Goal: Information Seeking & Learning: Learn about a topic

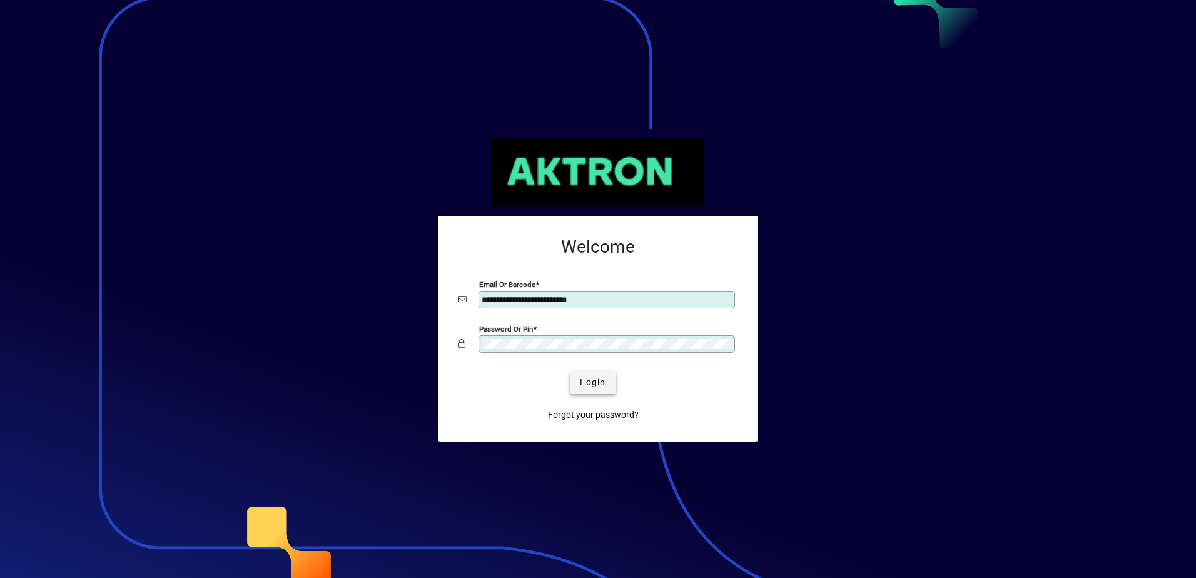
click at [590, 389] on span "Login" at bounding box center [593, 382] width 26 height 13
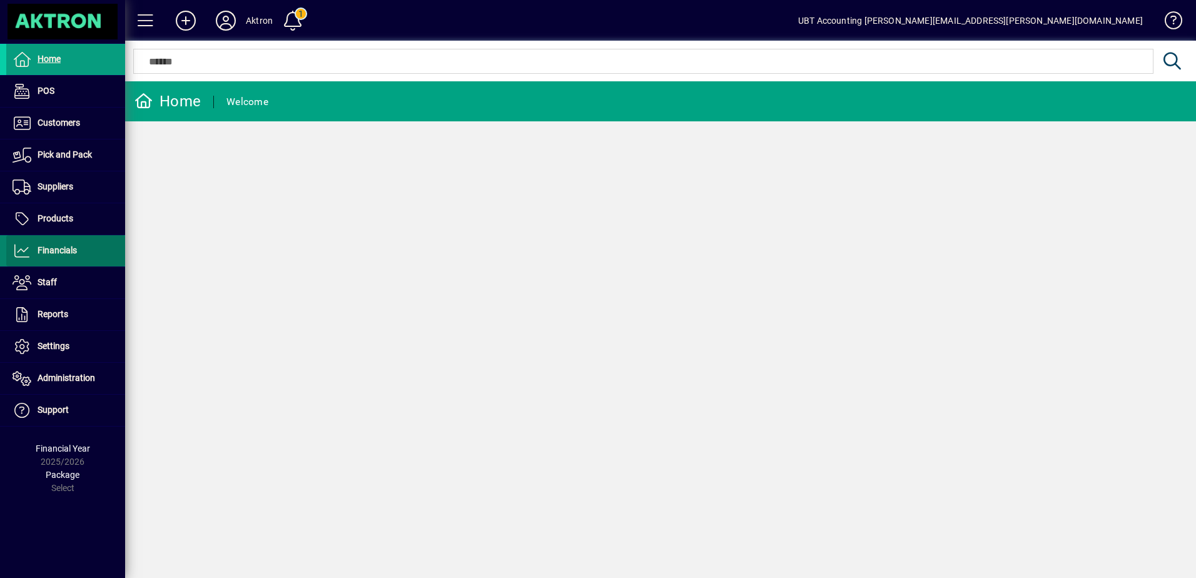
click at [81, 260] on span at bounding box center [65, 251] width 119 height 30
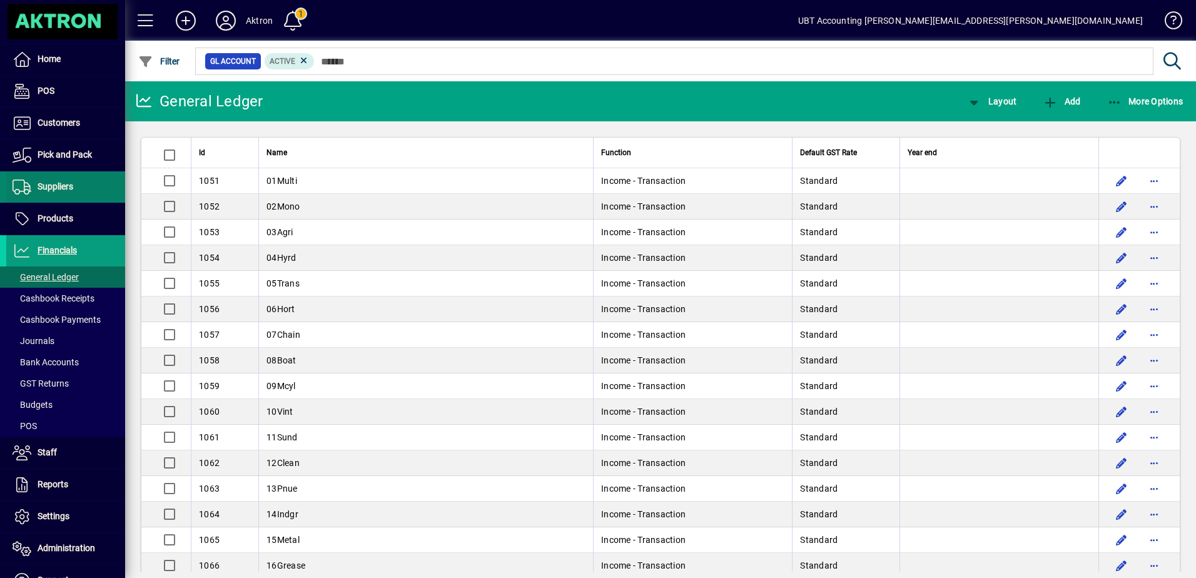
click at [86, 184] on span at bounding box center [65, 187] width 119 height 30
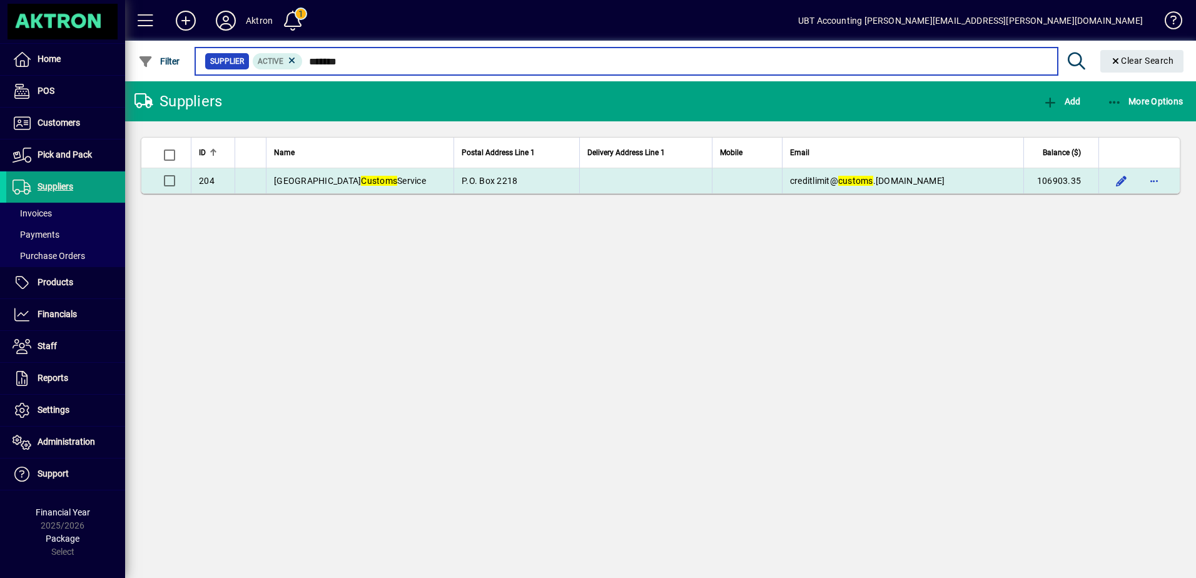
type input "*******"
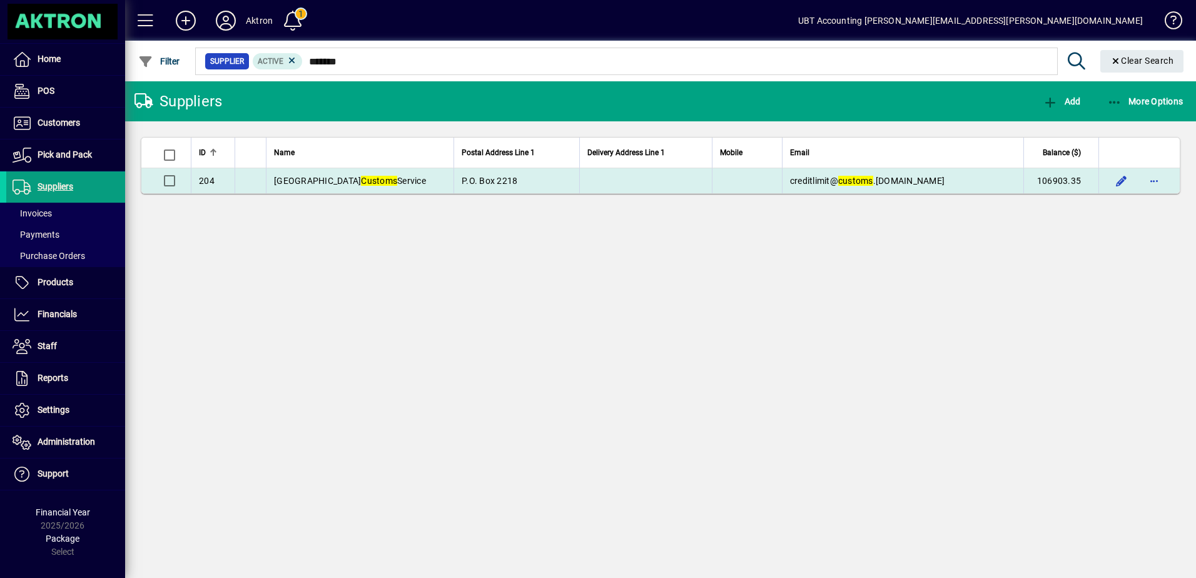
click at [390, 178] on span "New Zealand Customs Service" at bounding box center [350, 181] width 152 height 10
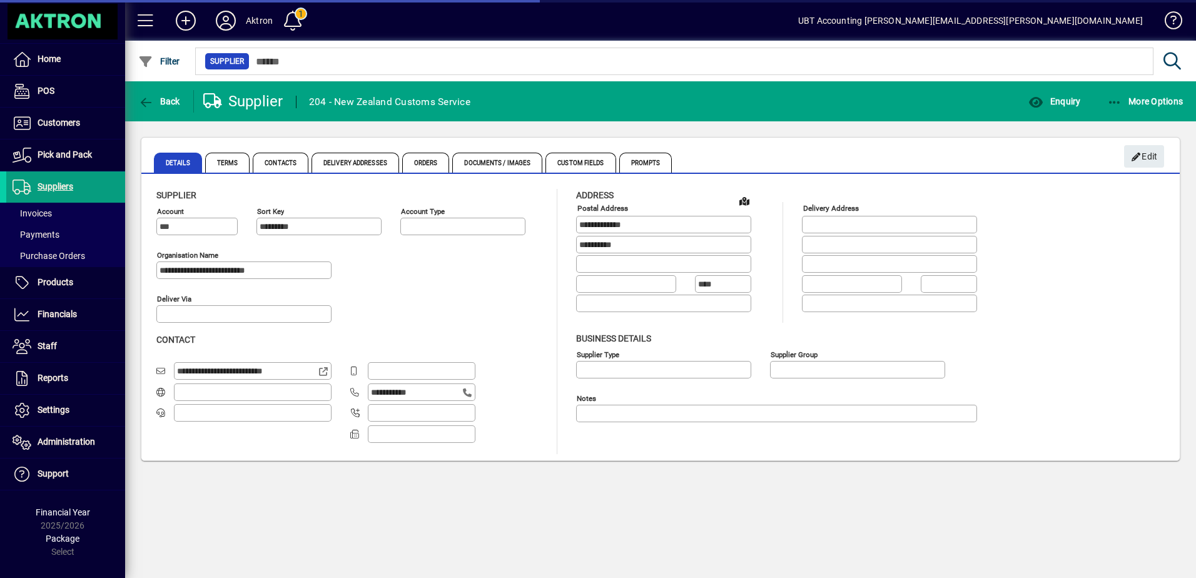
type input "**********"
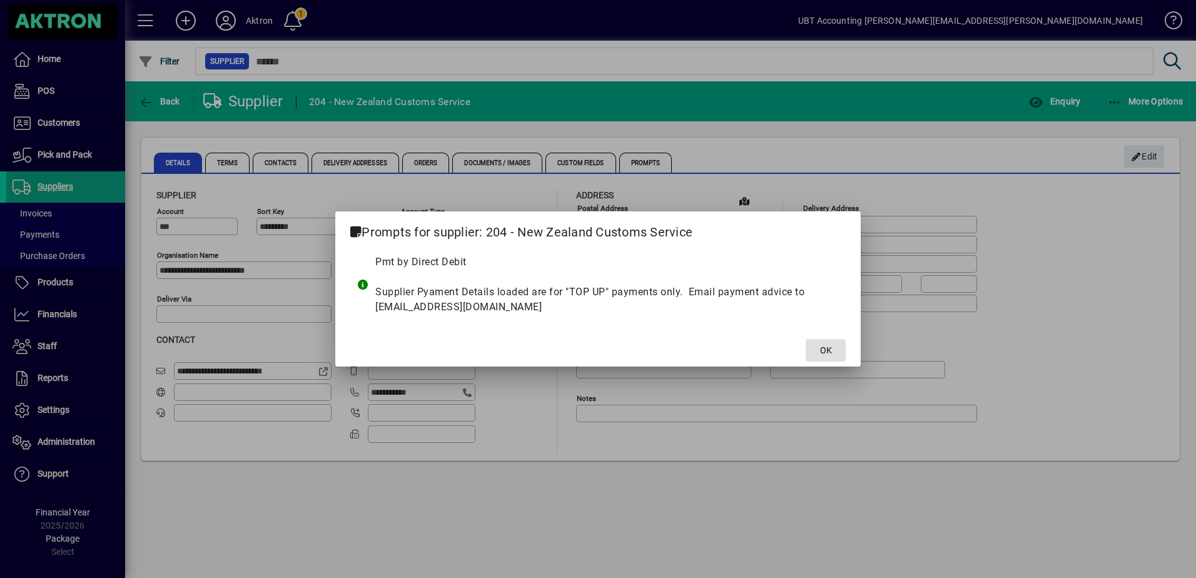
click at [825, 348] on span "OK" at bounding box center [826, 350] width 12 height 13
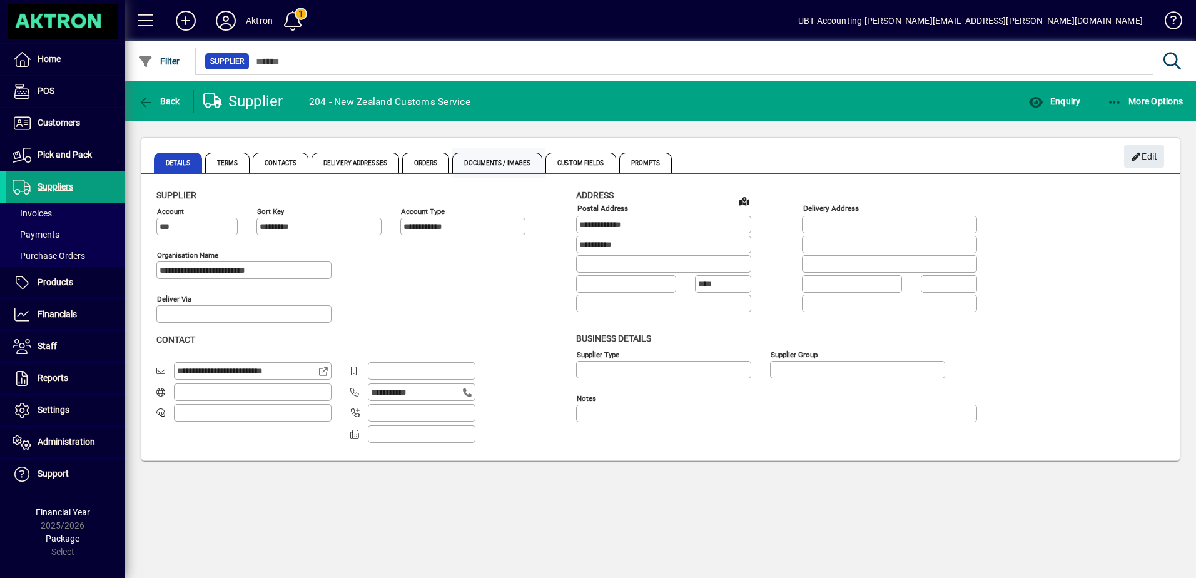
click at [520, 156] on span "Documents / Images" at bounding box center [497, 163] width 90 height 20
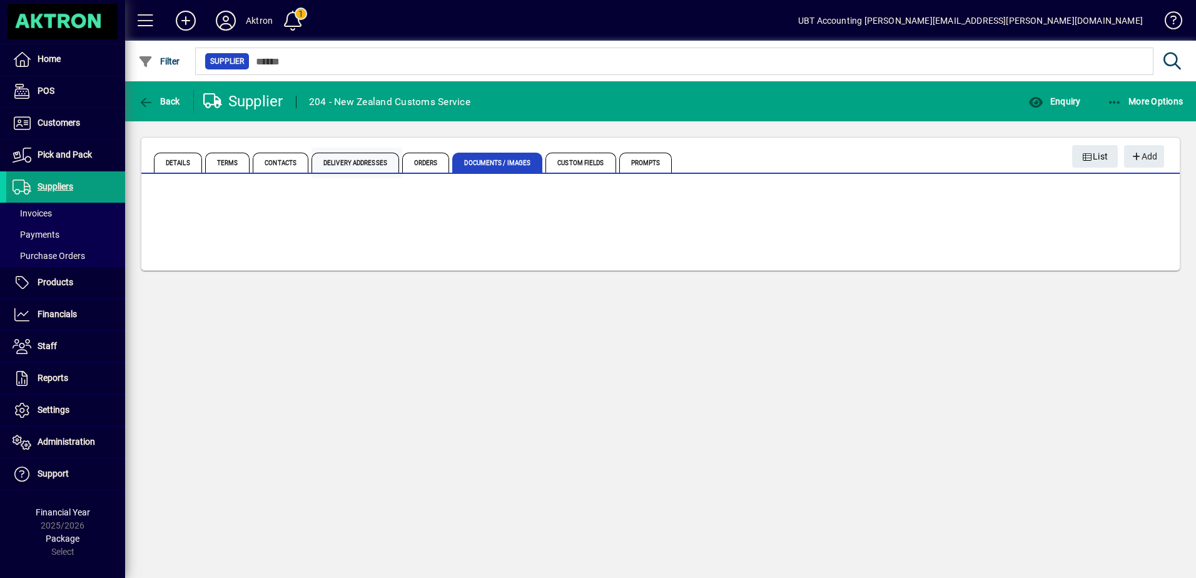
click at [376, 165] on span "Delivery Addresses" at bounding box center [355, 163] width 88 height 20
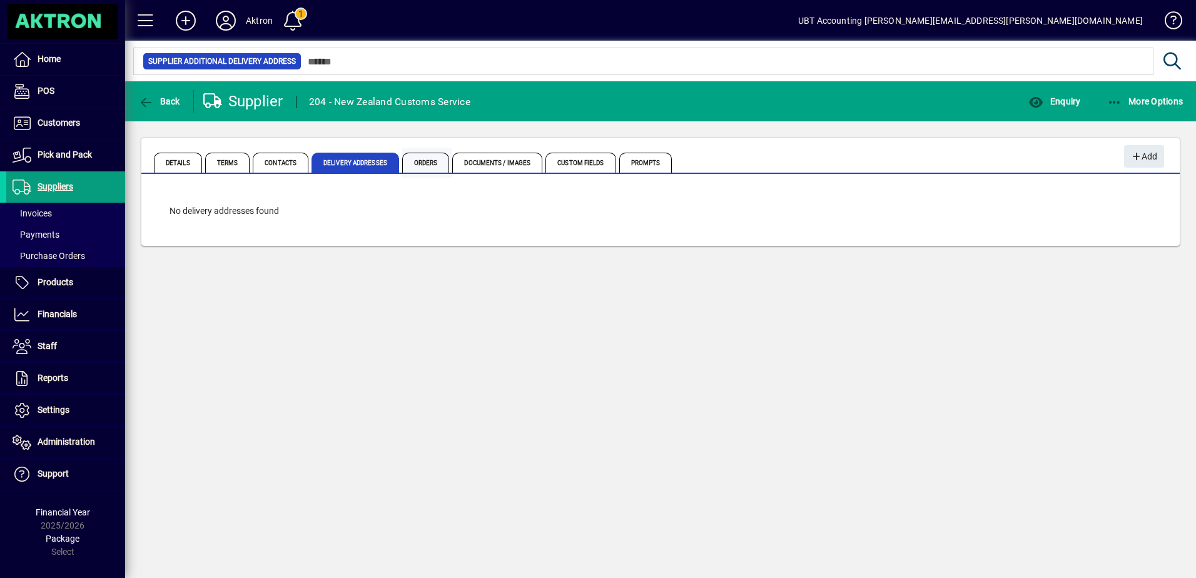
click at [437, 153] on span "Orders" at bounding box center [426, 163] width 48 height 20
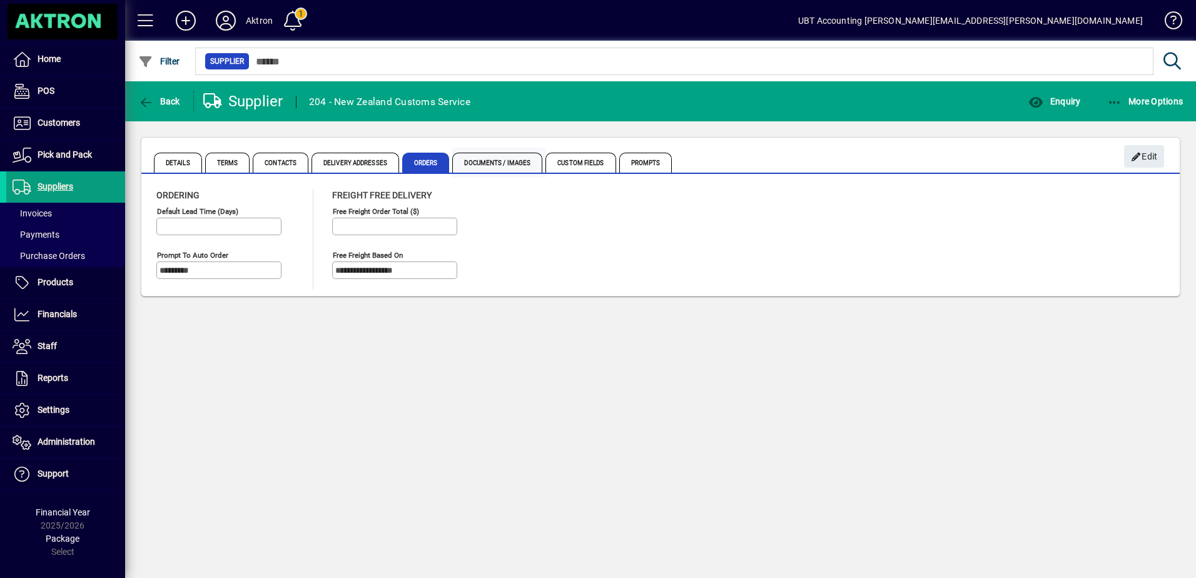
click at [487, 163] on span "Documents / Images" at bounding box center [497, 163] width 90 height 20
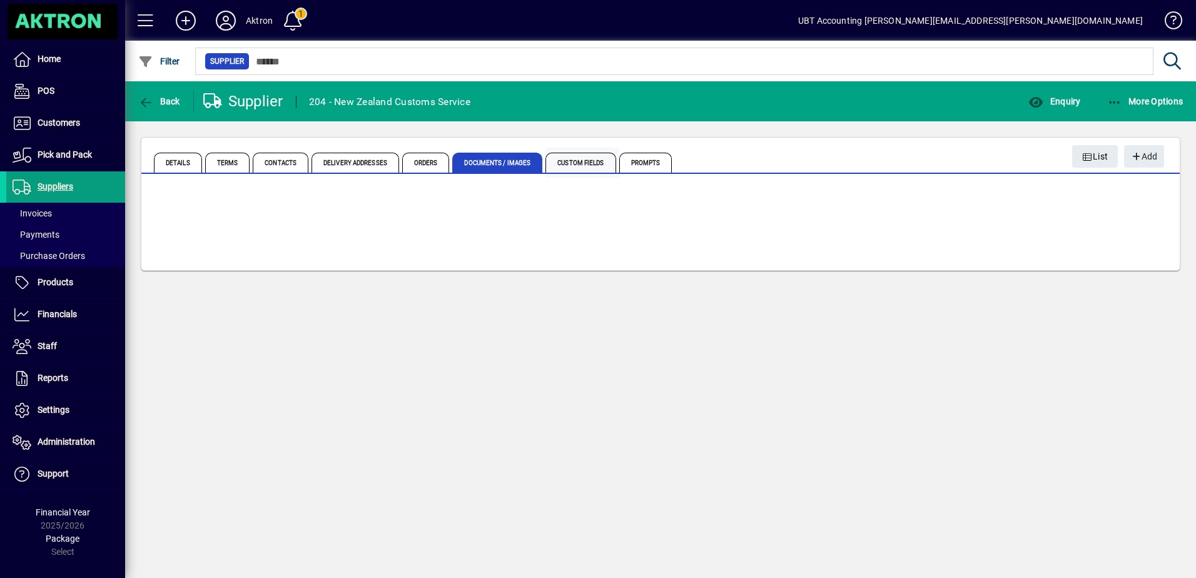
click at [579, 156] on span "Custom Fields" at bounding box center [580, 163] width 70 height 20
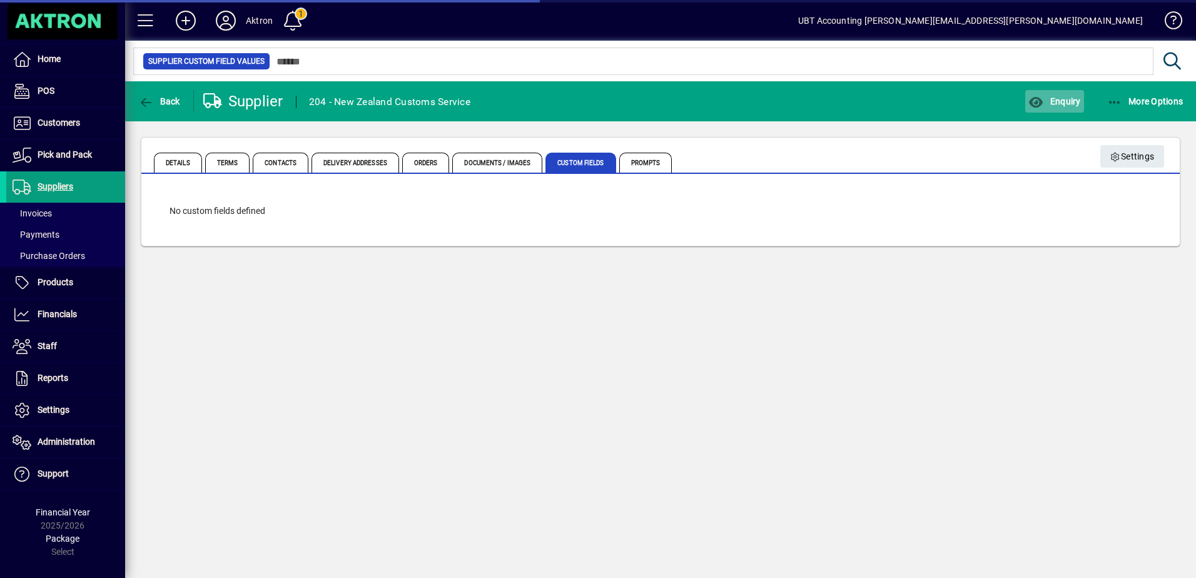
click at [1062, 99] on span "Enquiry" at bounding box center [1054, 101] width 52 height 10
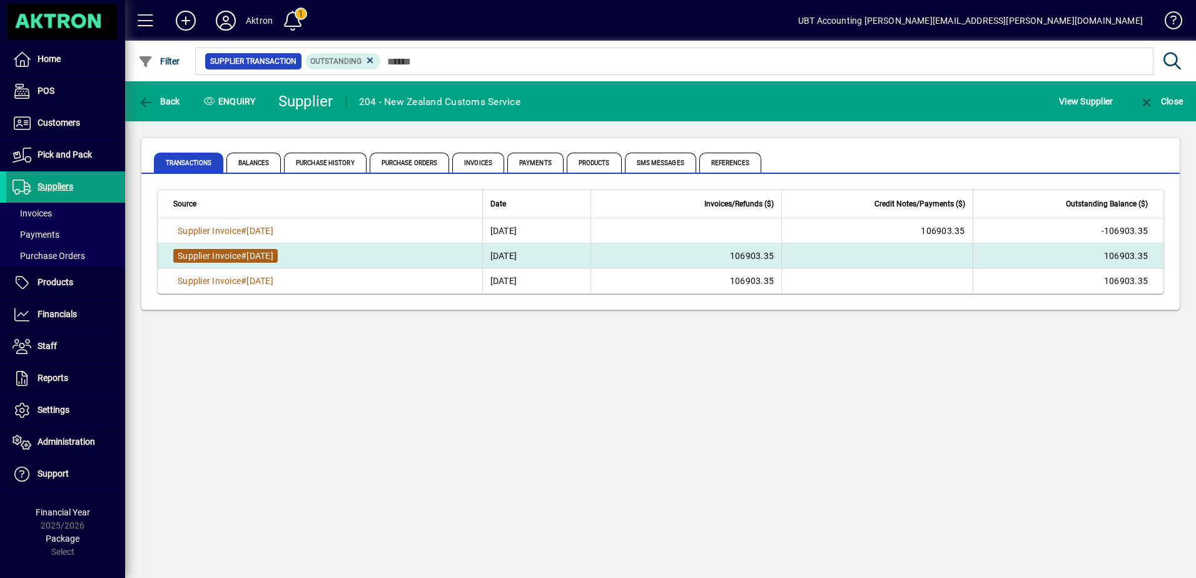
click at [245, 260] on span "#" at bounding box center [244, 256] width 6 height 10
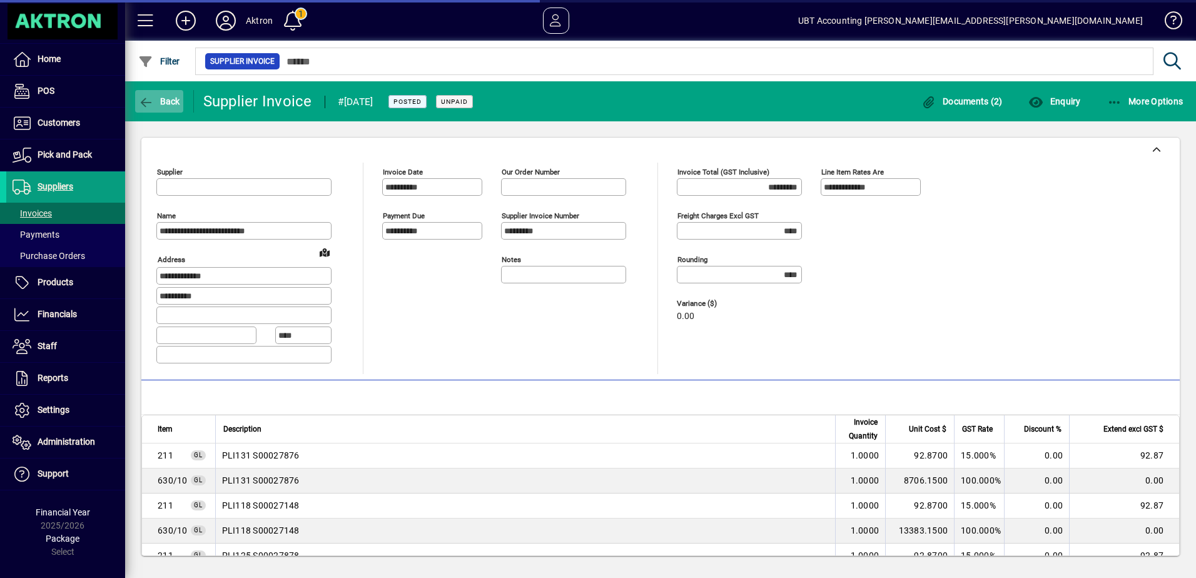
type input "**********"
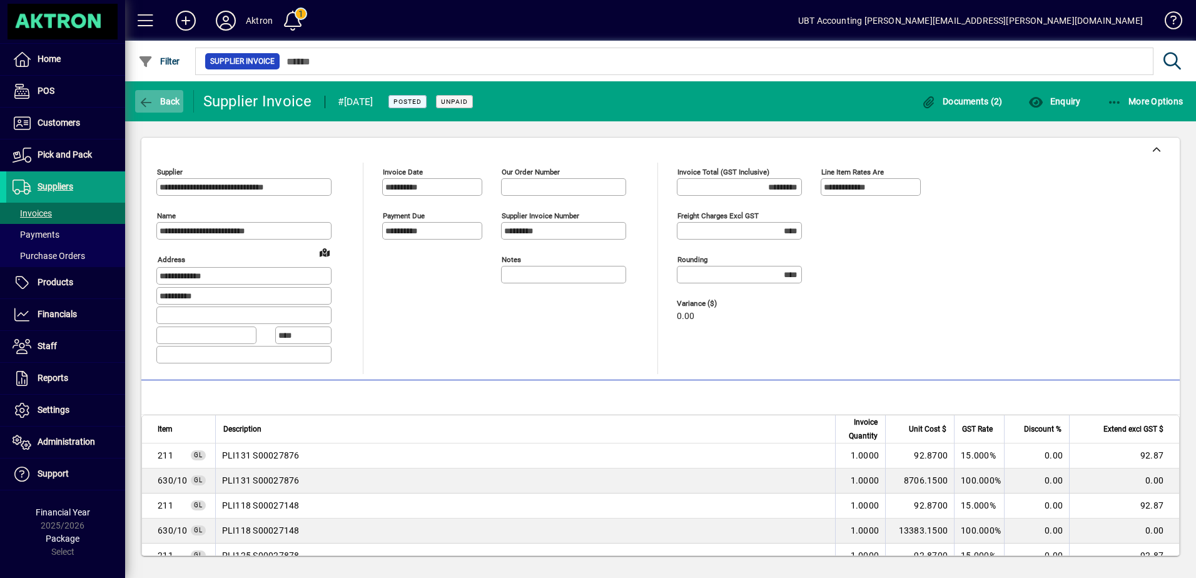
click at [161, 98] on span "Back" at bounding box center [159, 101] width 42 height 10
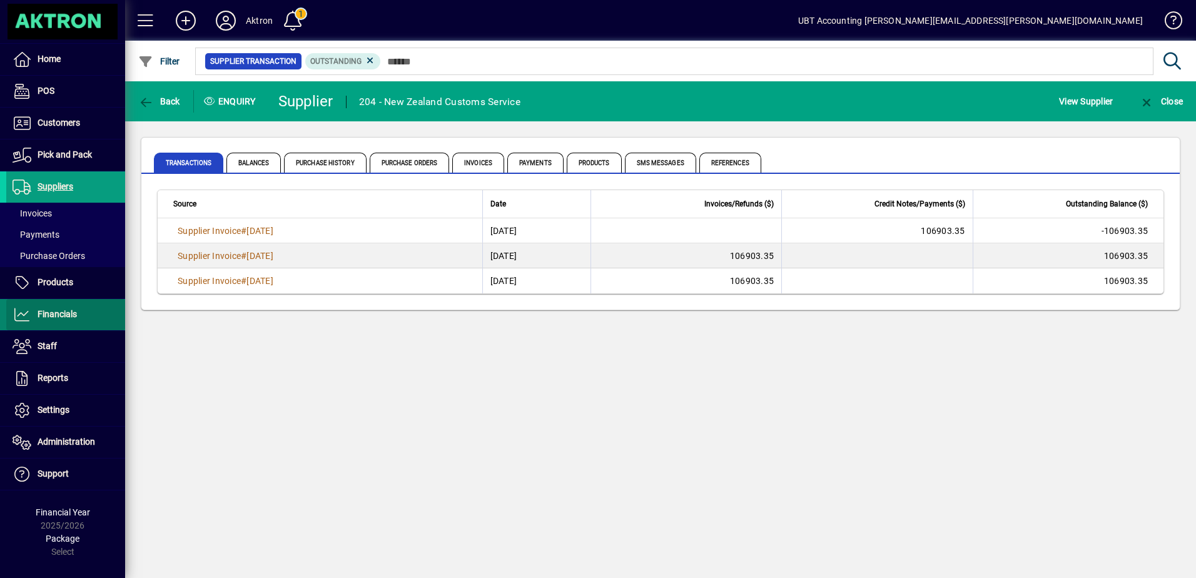
click at [78, 321] on link "Financials" at bounding box center [65, 314] width 119 height 31
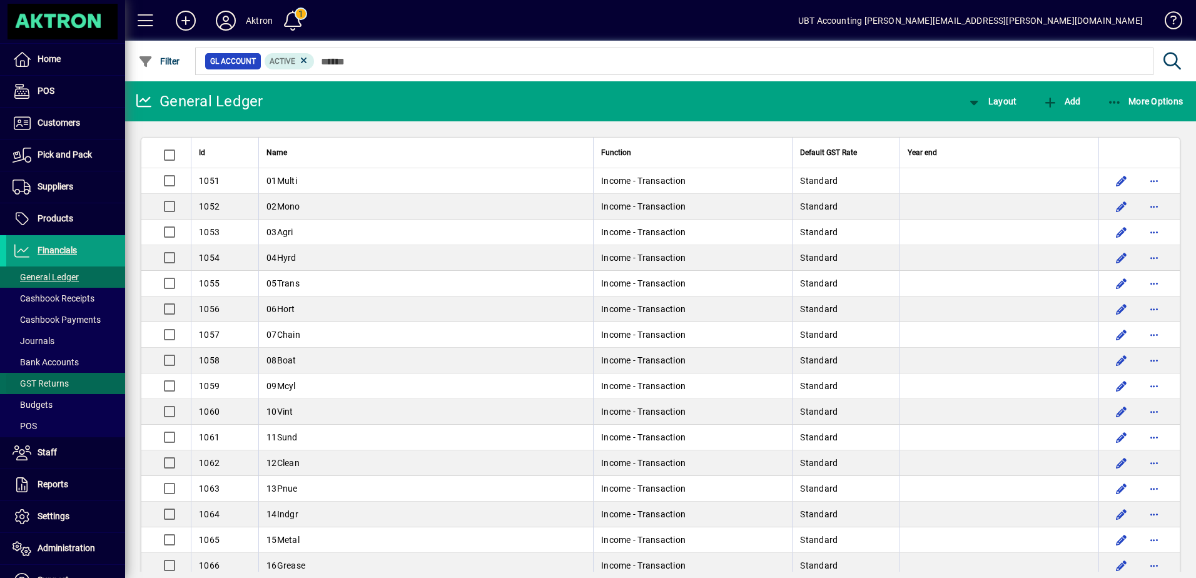
click at [64, 382] on span "GST Returns" at bounding box center [41, 383] width 56 height 10
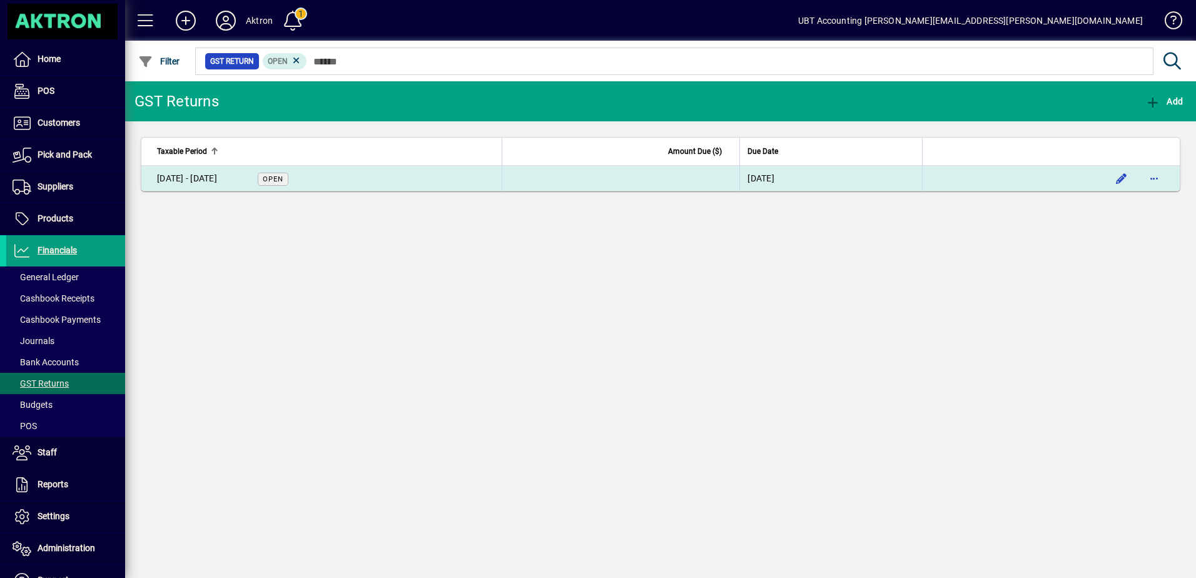
click at [358, 177] on td "01 Jun - 31 Jul 2025 Open" at bounding box center [321, 178] width 360 height 25
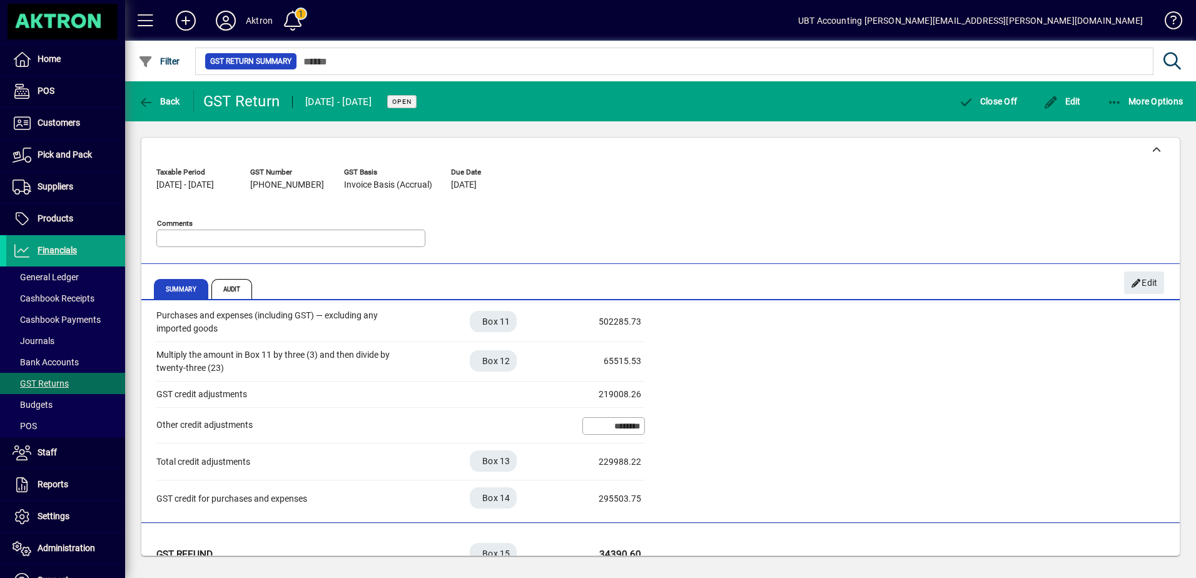
scroll to position [366, 0]
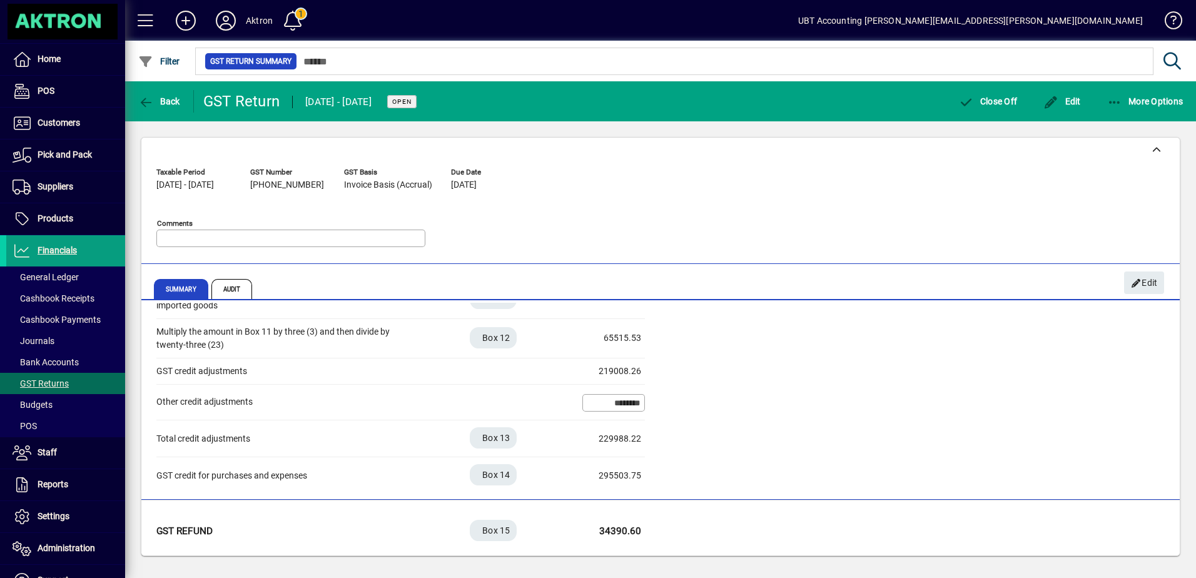
drag, startPoint x: 604, startPoint y: 531, endPoint x: 639, endPoint y: 536, distance: 35.4
click at [639, 536] on div "34390.60" at bounding box center [610, 531] width 63 height 14
drag, startPoint x: 639, startPoint y: 536, endPoint x: 653, endPoint y: 535, distance: 14.4
click at [653, 535] on div "GST Refund Box 15 34390.60" at bounding box center [660, 531] width 1008 height 37
click at [1126, 99] on span "More Options" at bounding box center [1145, 101] width 76 height 10
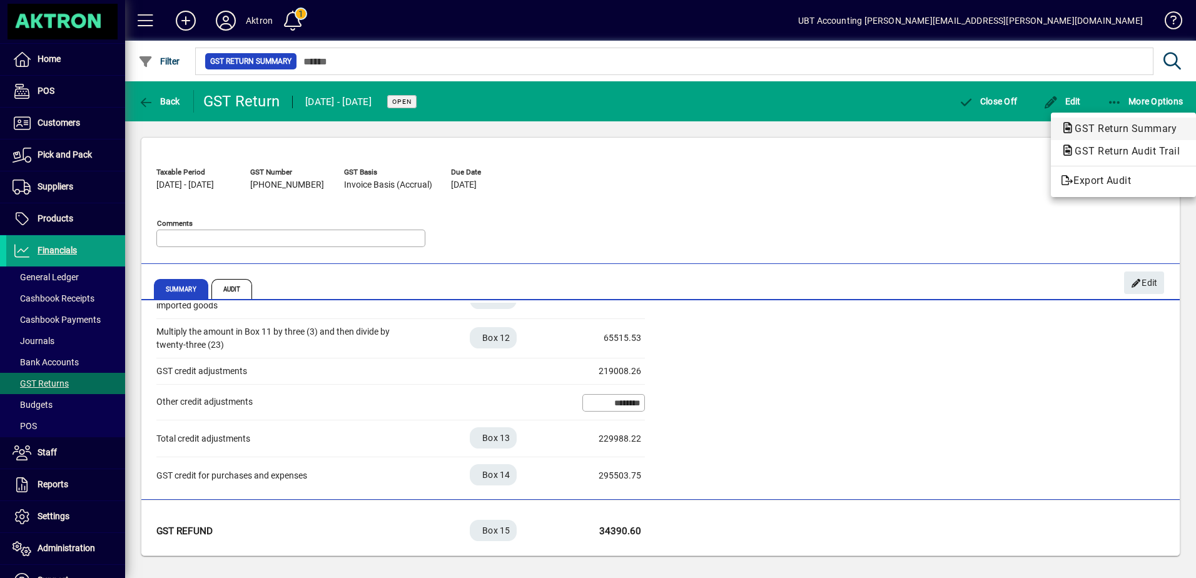
click at [1103, 130] on span "GST Return Summary" at bounding box center [1122, 129] width 122 height 12
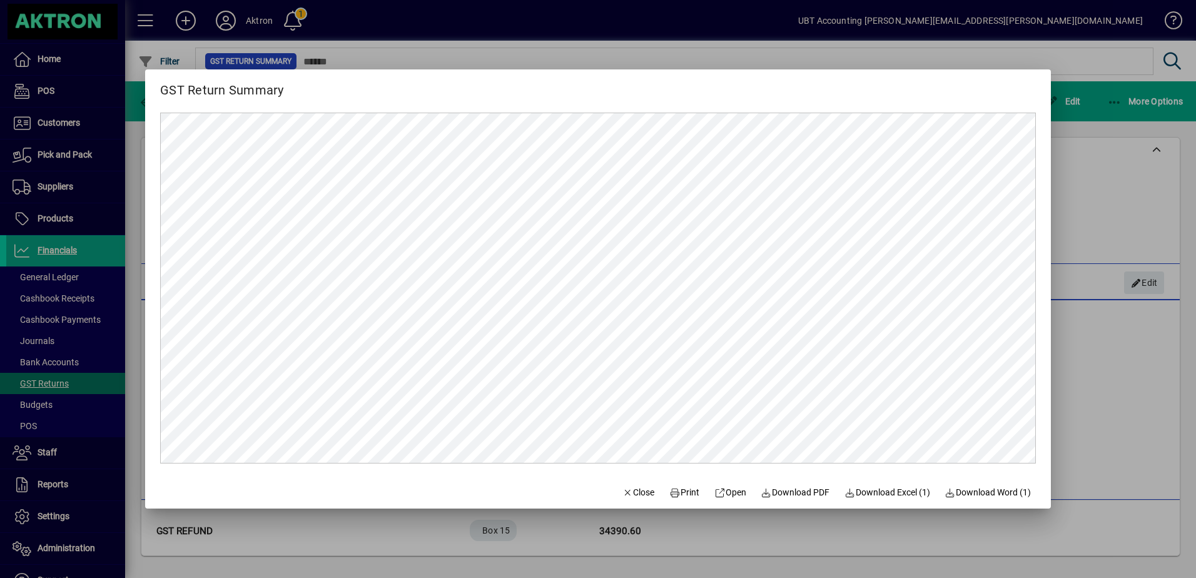
scroll to position [0, 0]
click at [1088, 362] on div at bounding box center [598, 289] width 1196 height 578
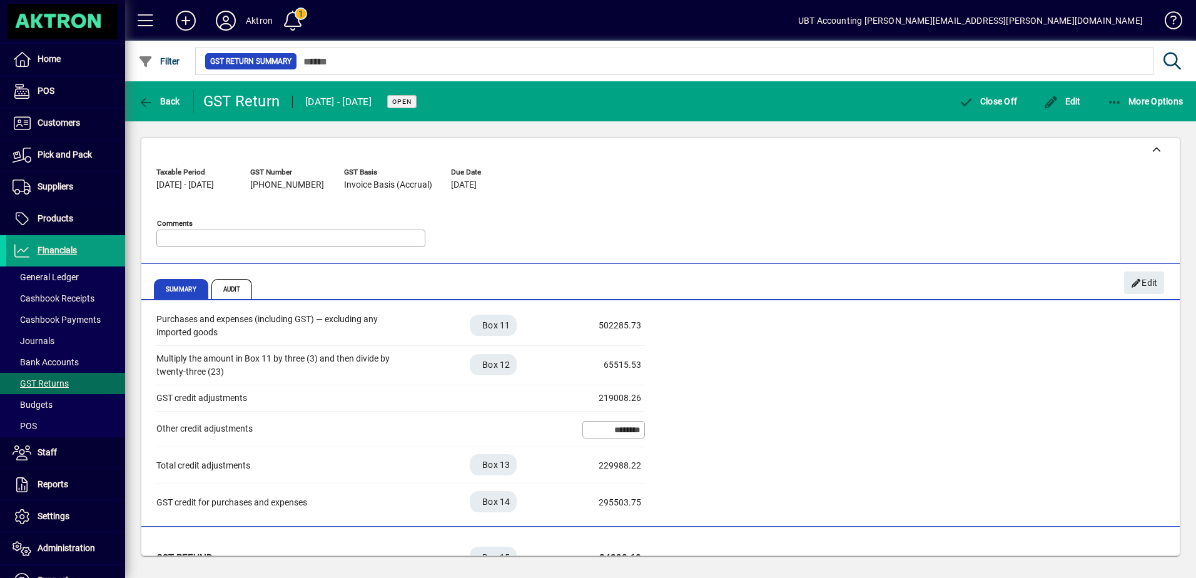
scroll to position [366, 0]
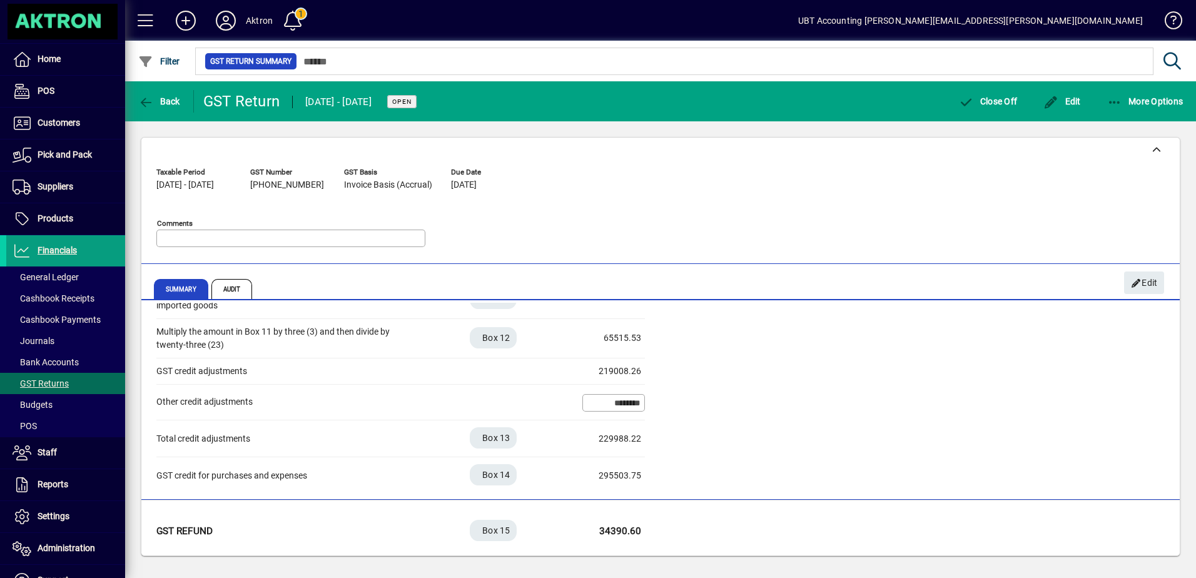
click at [747, 399] on div "Purchases and expenses (including GST) — excluding any imported goods Box 11 50…" at bounding box center [660, 387] width 1008 height 215
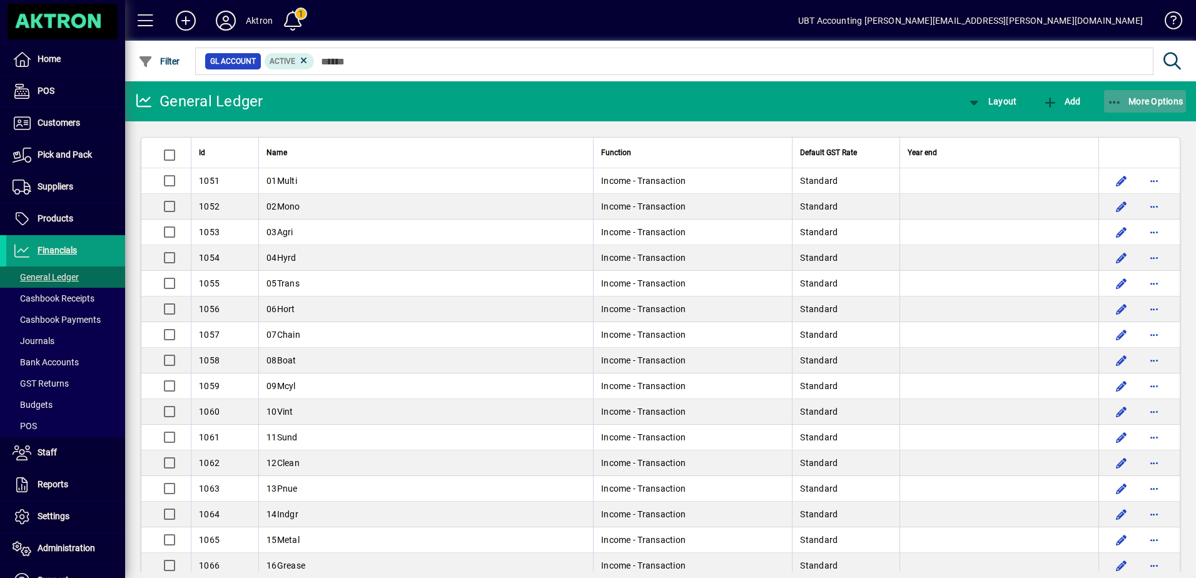
click at [1129, 108] on span "button" at bounding box center [1145, 101] width 83 height 30
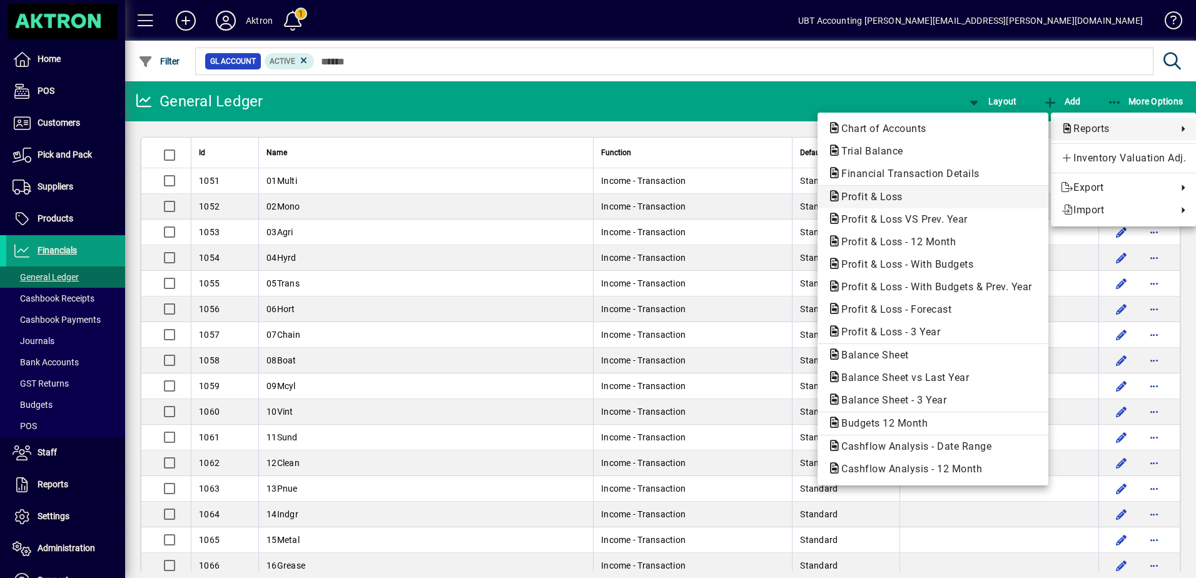
click at [891, 196] on span "Profit & Loss" at bounding box center [867, 197] width 81 height 12
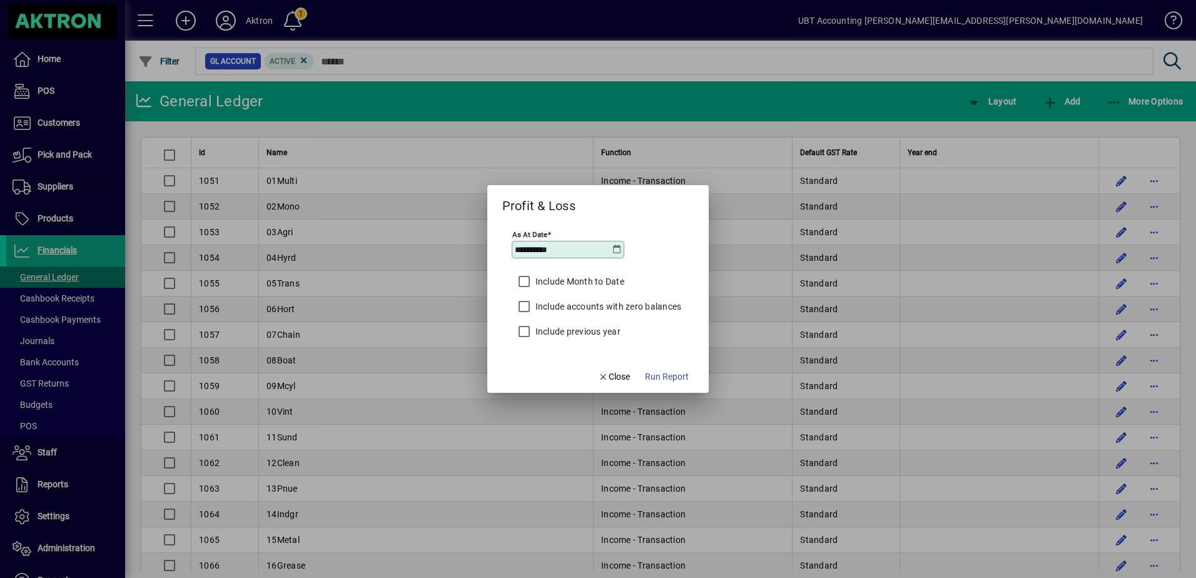
click at [615, 245] on icon at bounding box center [617, 250] width 10 height 10
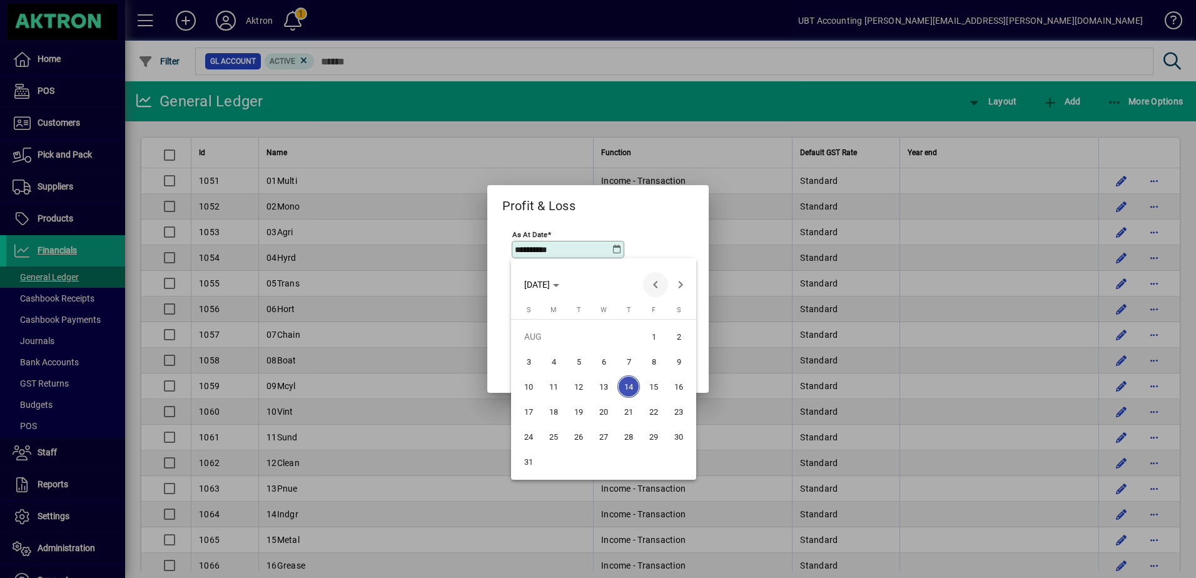
click at [648, 285] on span "Previous month" at bounding box center [655, 284] width 25 height 25
click at [632, 460] on span "31" at bounding box center [628, 461] width 23 height 23
type input "**********"
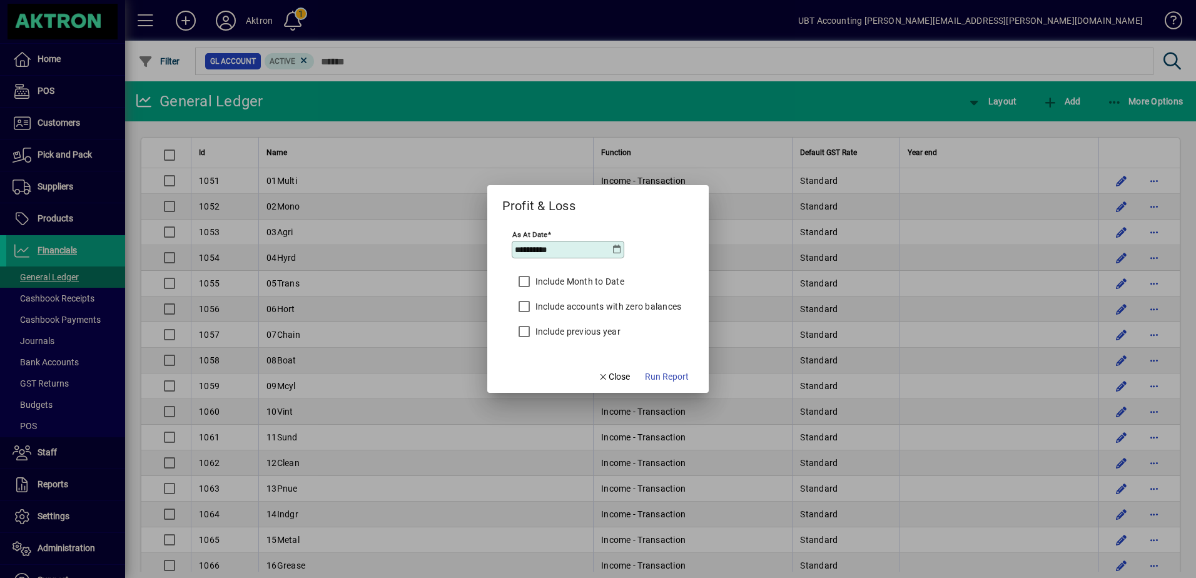
drag, startPoint x: 575, startPoint y: 279, endPoint x: 622, endPoint y: 328, distance: 67.7
click at [575, 279] on label "Include Month to Date" at bounding box center [578, 281] width 91 height 13
click at [660, 373] on span "Run Report" at bounding box center [667, 376] width 44 height 13
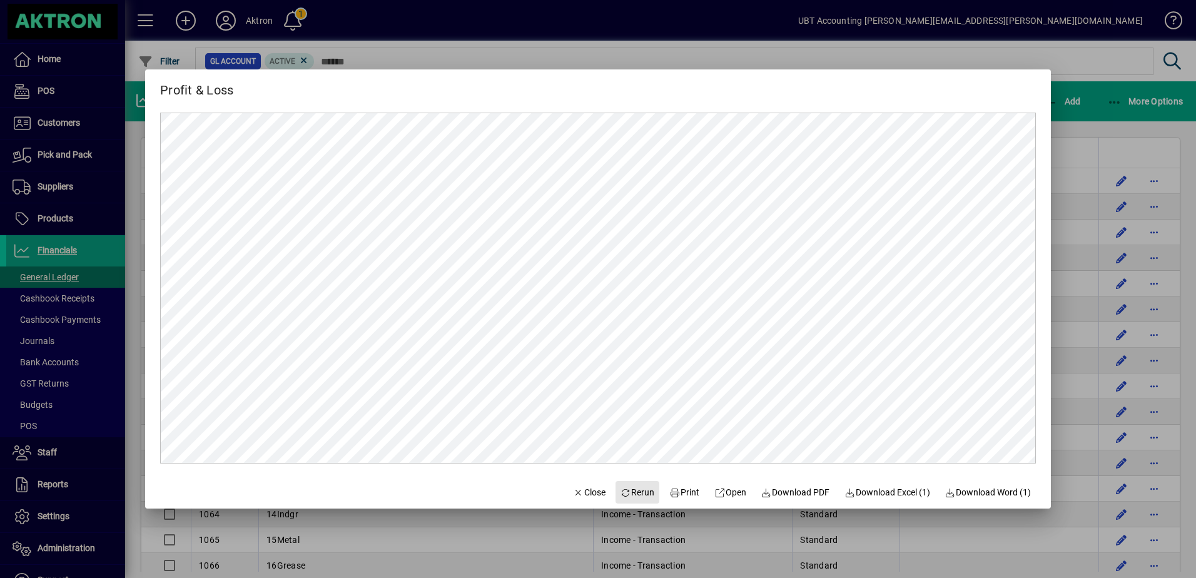
click at [631, 486] on span "Rerun" at bounding box center [637, 492] width 34 height 13
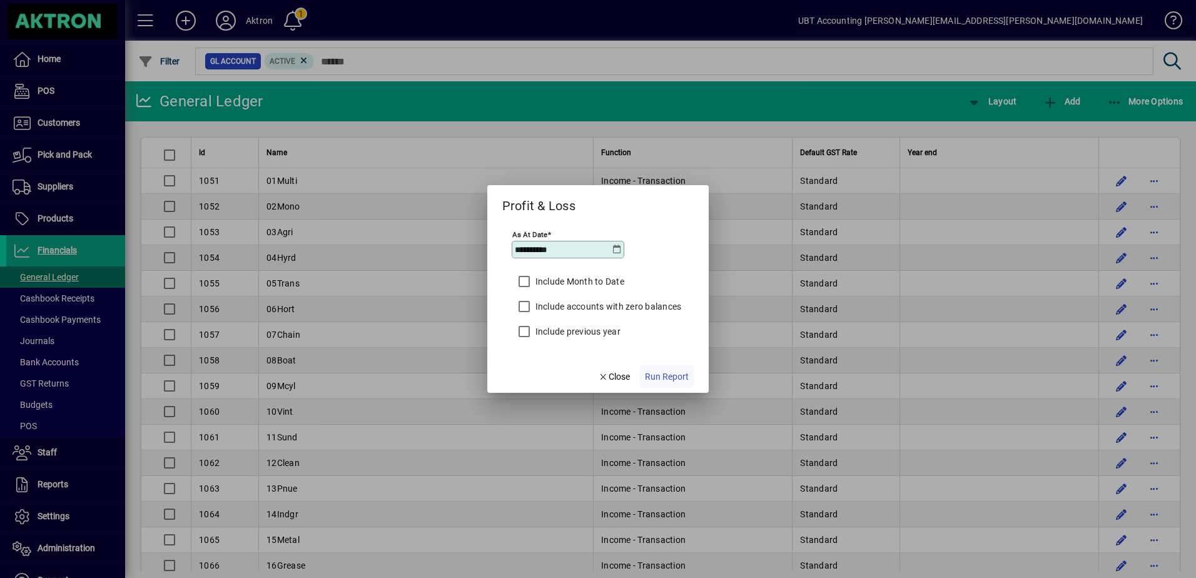
click at [661, 368] on span "button" at bounding box center [667, 377] width 54 height 30
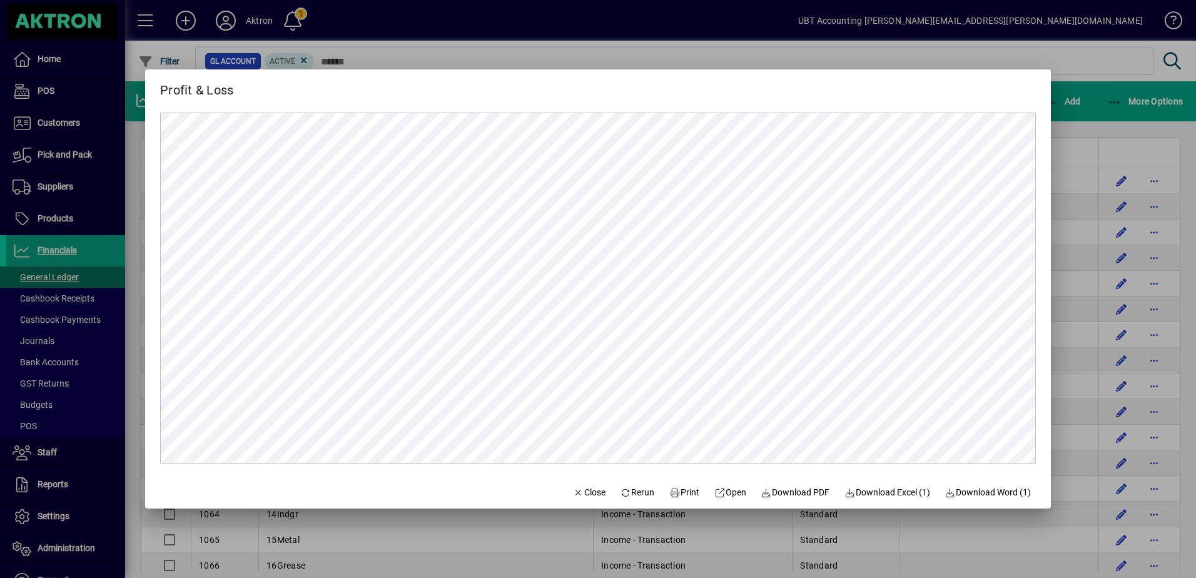
click at [421, 52] on div at bounding box center [598, 289] width 1196 height 578
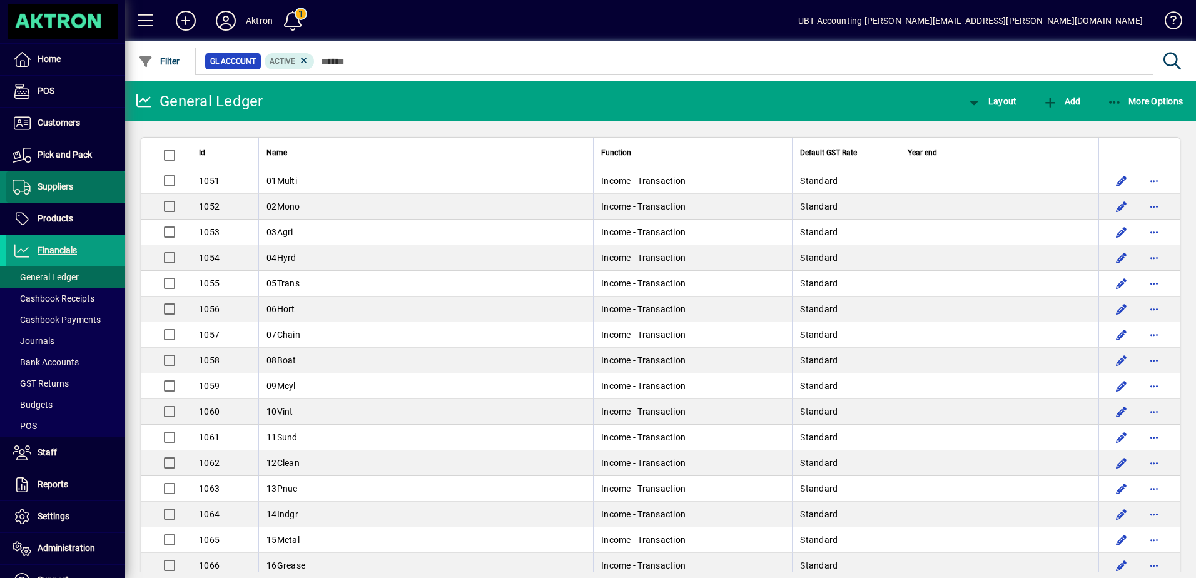
click at [71, 195] on span at bounding box center [65, 187] width 119 height 30
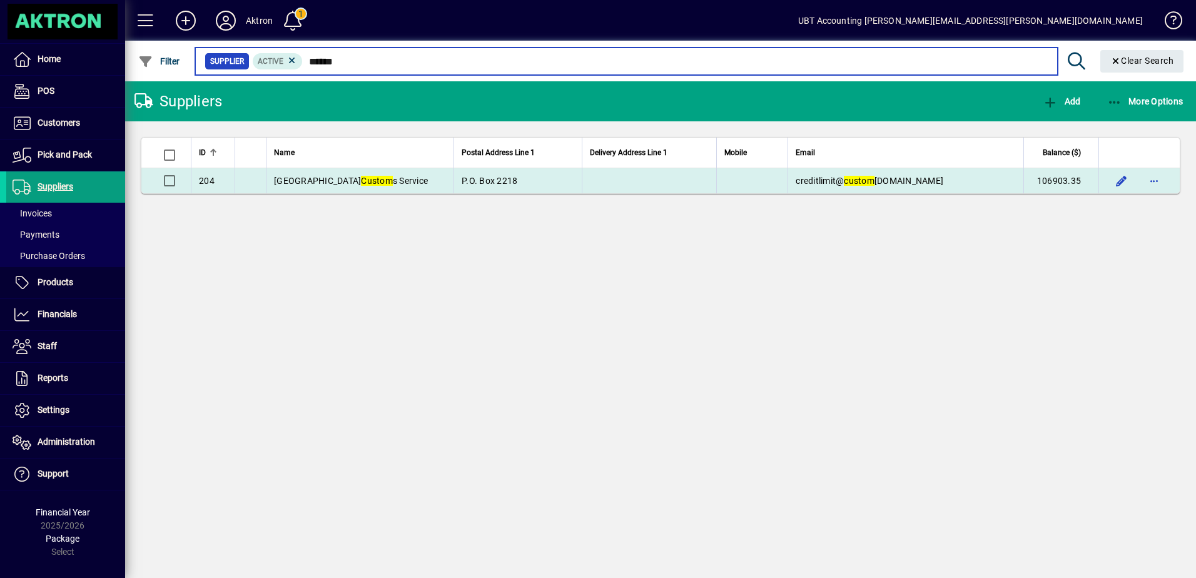
type input "******"
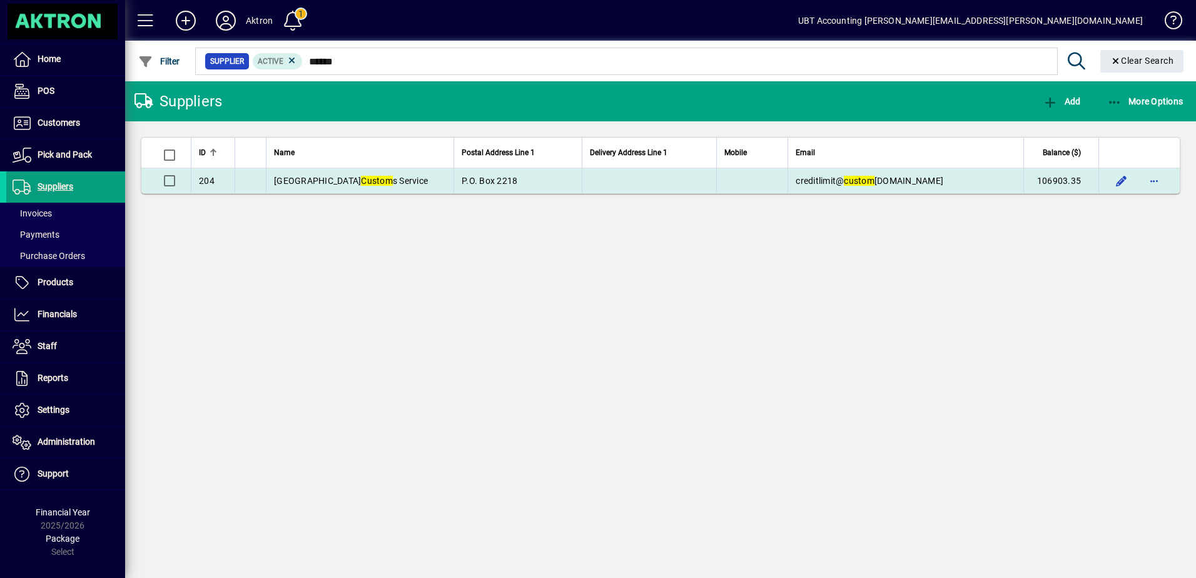
click at [572, 180] on td "P.O. Box 2218" at bounding box center [517, 180] width 128 height 25
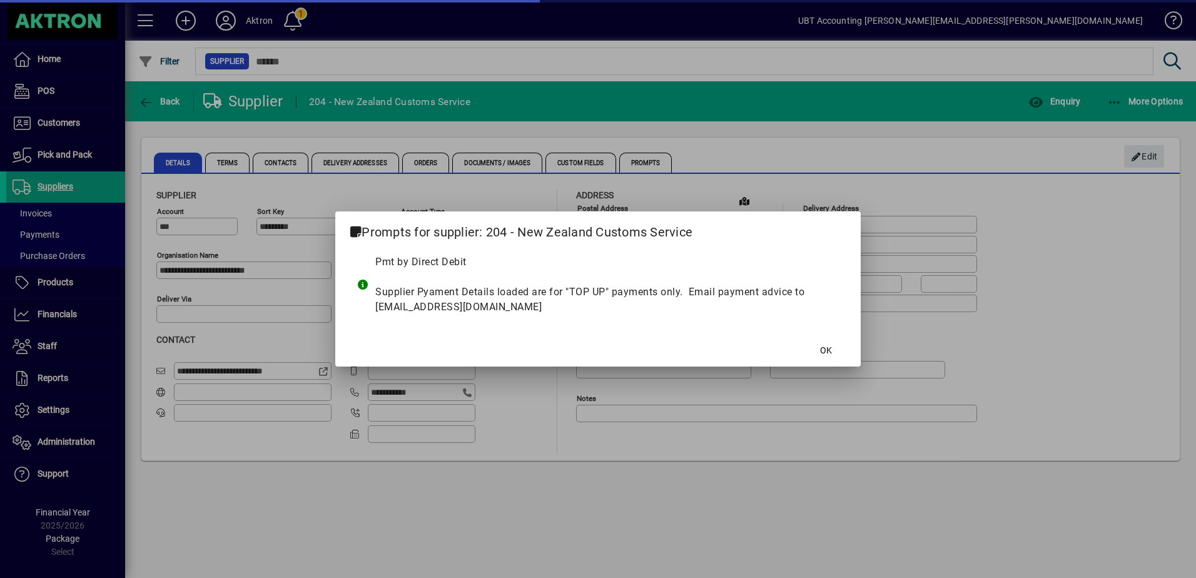
type input "**********"
click at [821, 352] on span "OK" at bounding box center [826, 350] width 12 height 13
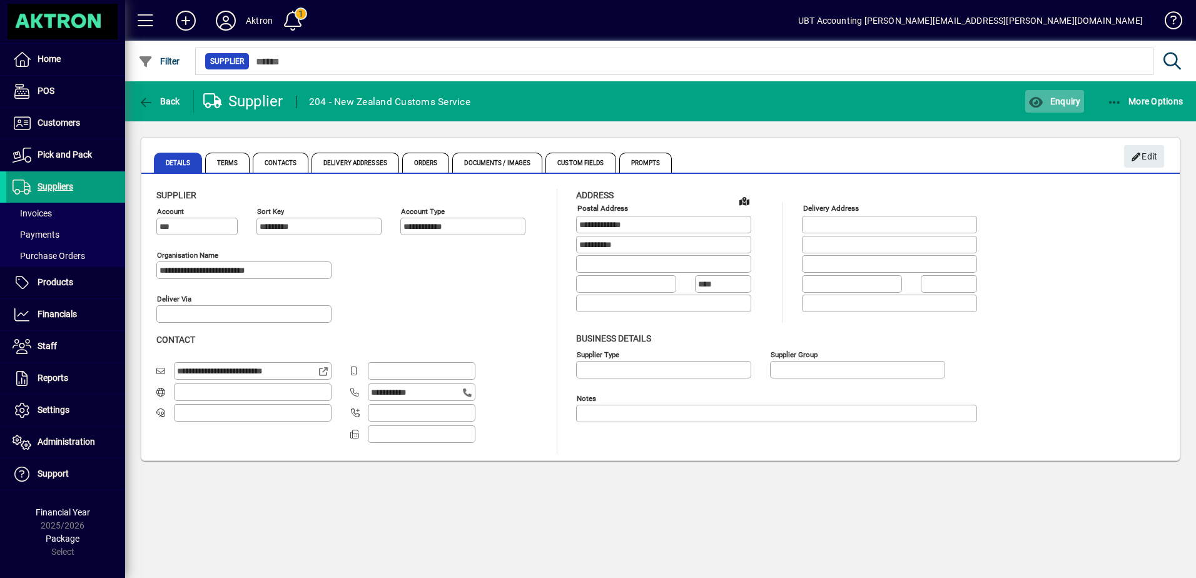
click at [1045, 106] on span "button" at bounding box center [1054, 101] width 58 height 30
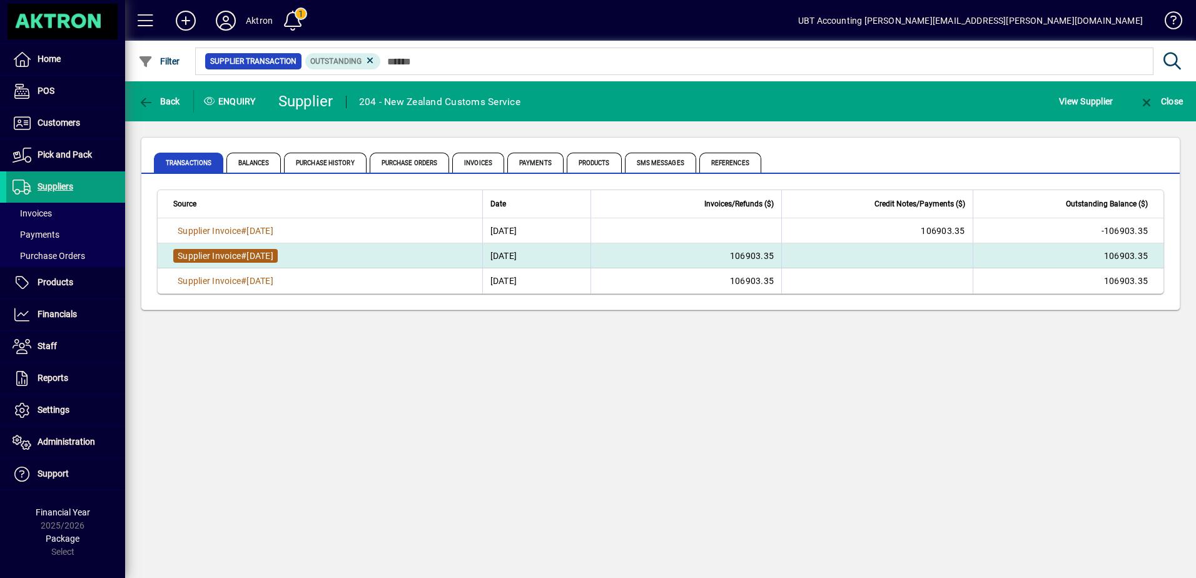
click at [246, 255] on span "#" at bounding box center [244, 256] width 6 height 10
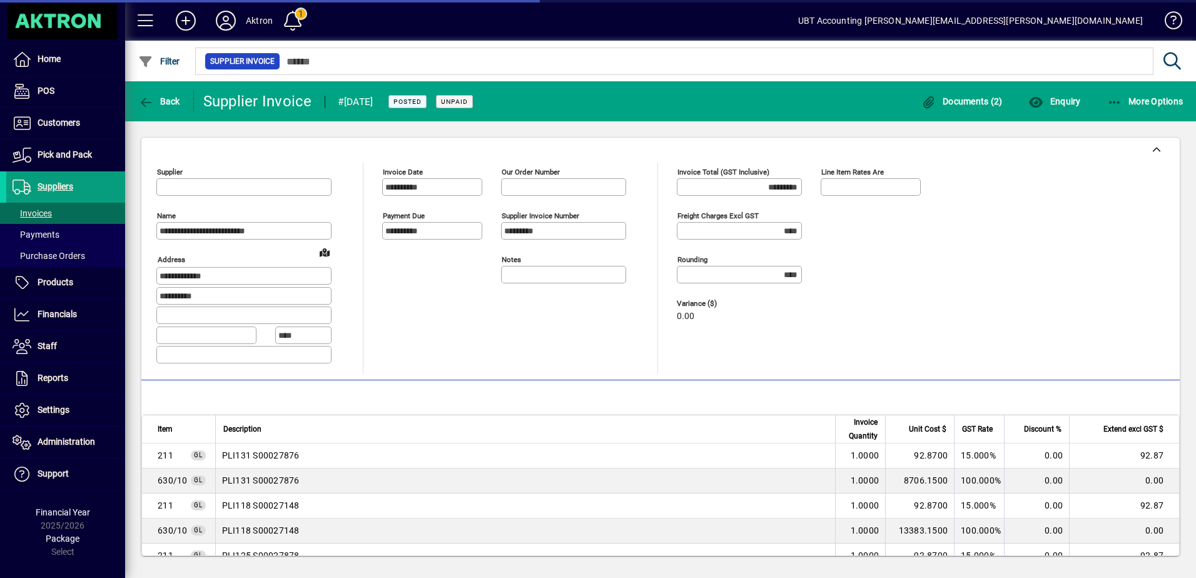
type input "**********"
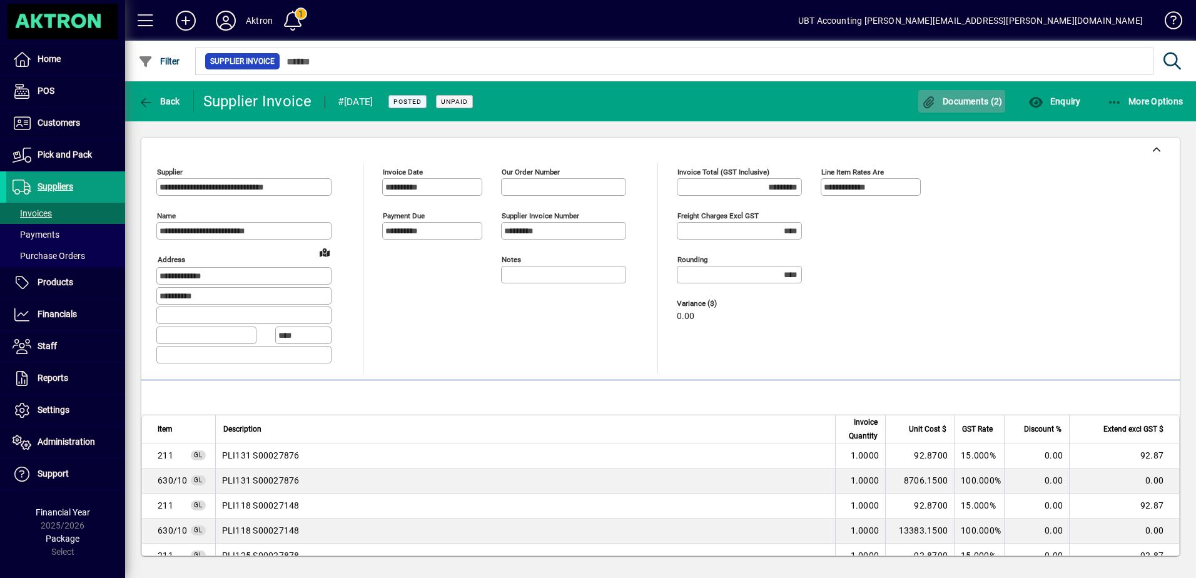
click at [953, 101] on span "Documents (2)" at bounding box center [961, 101] width 81 height 10
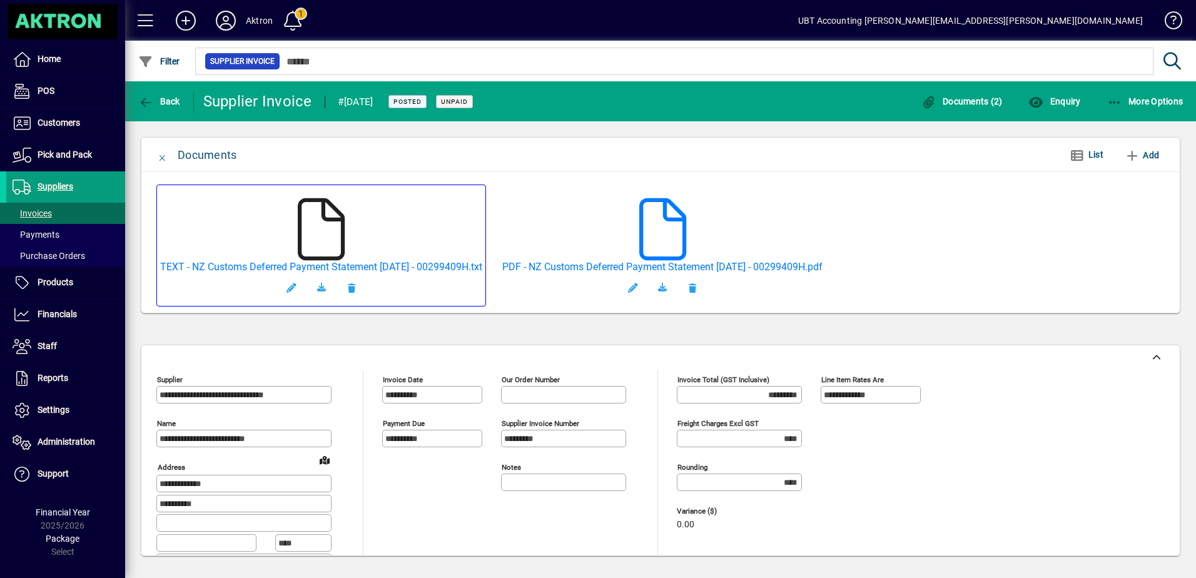
click at [335, 232] on icon at bounding box center [321, 229] width 63 height 63
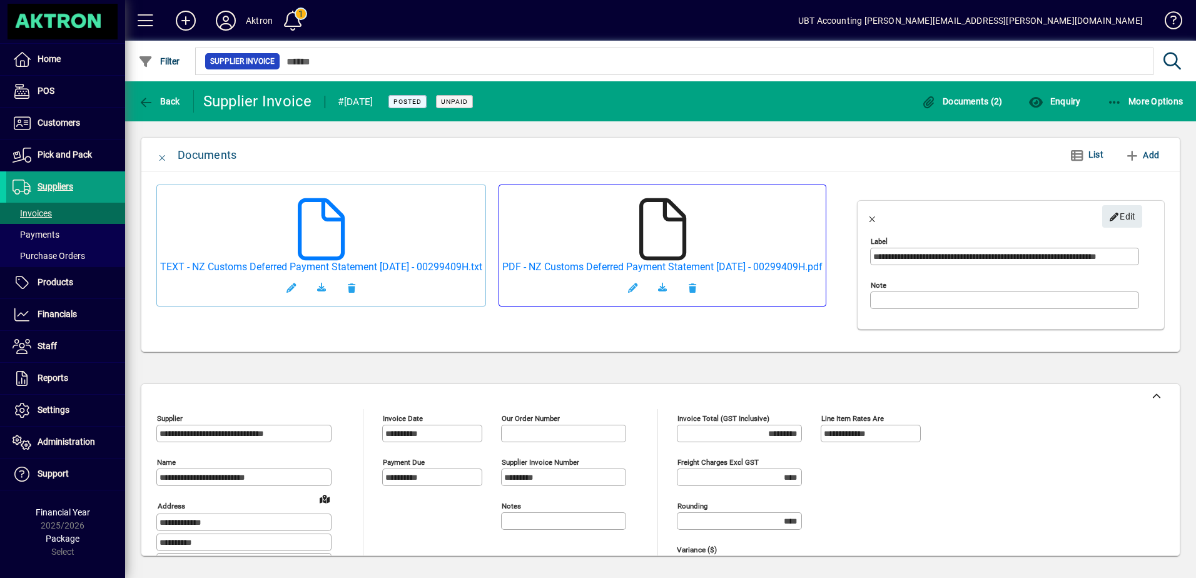
click at [631, 261] on icon at bounding box center [662, 229] width 63 height 63
type input "**********"
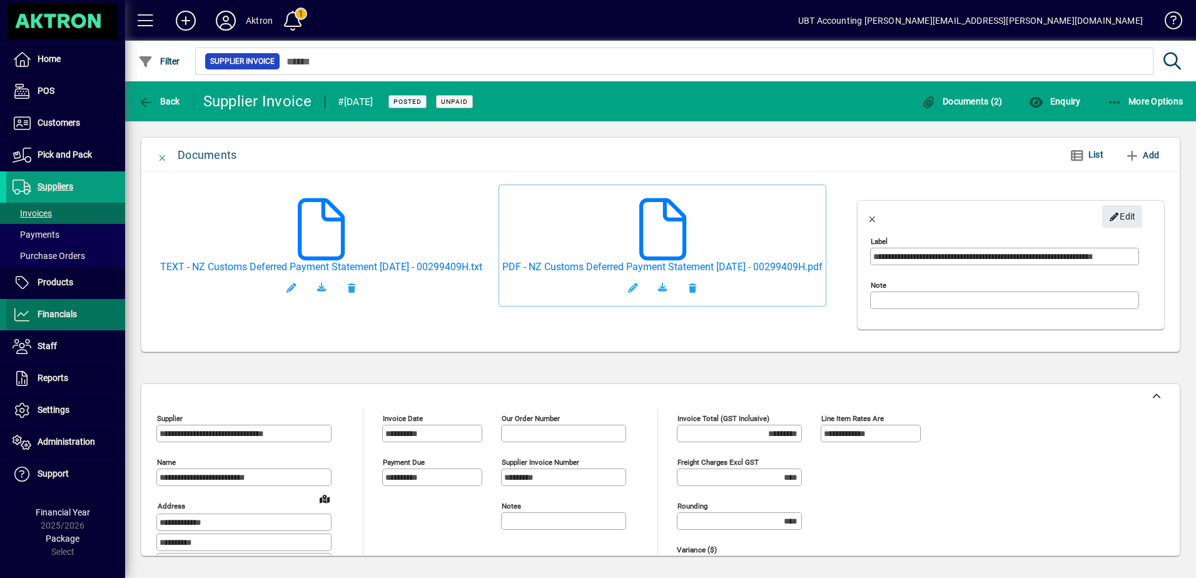
click at [79, 323] on span at bounding box center [65, 315] width 119 height 30
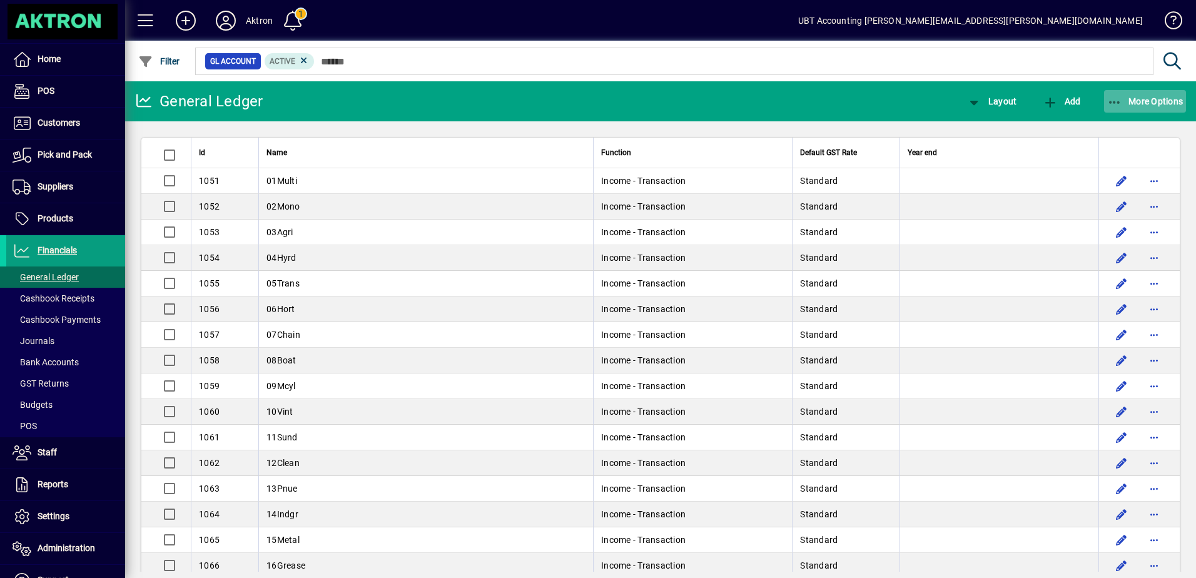
click at [1123, 98] on span "More Options" at bounding box center [1145, 101] width 76 height 10
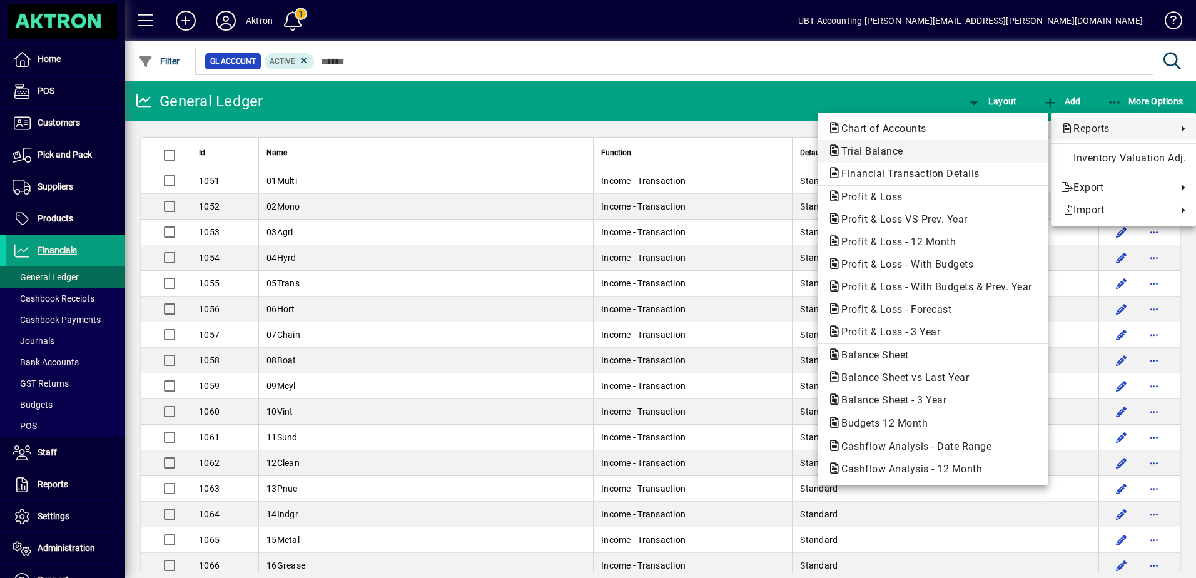
click at [885, 151] on span "Trial Balance" at bounding box center [868, 151] width 82 height 12
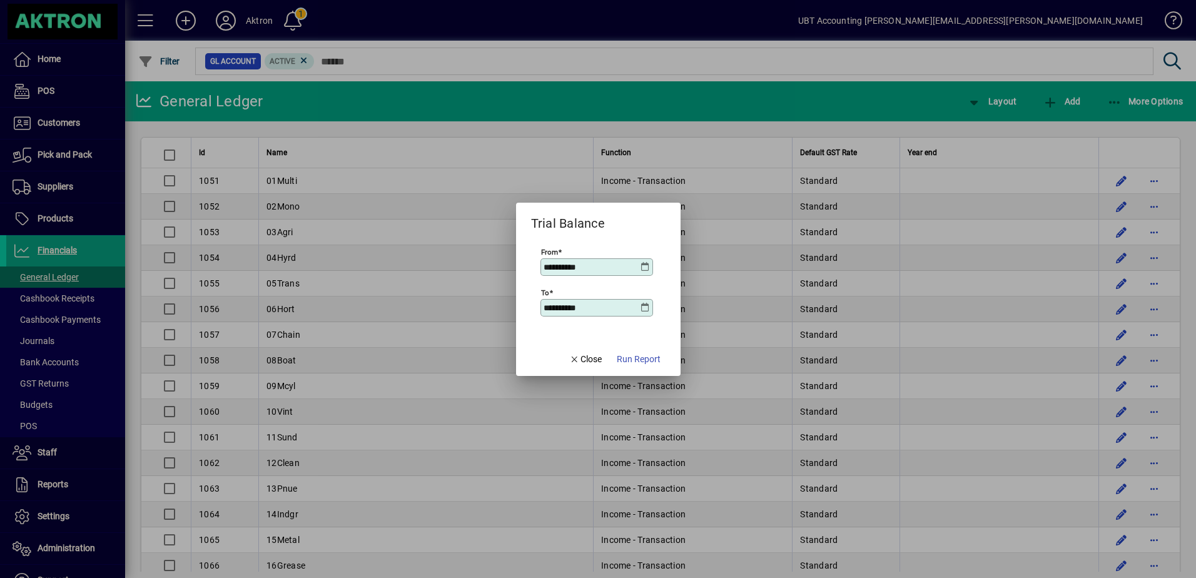
click at [644, 267] on icon at bounding box center [645, 267] width 10 height 10
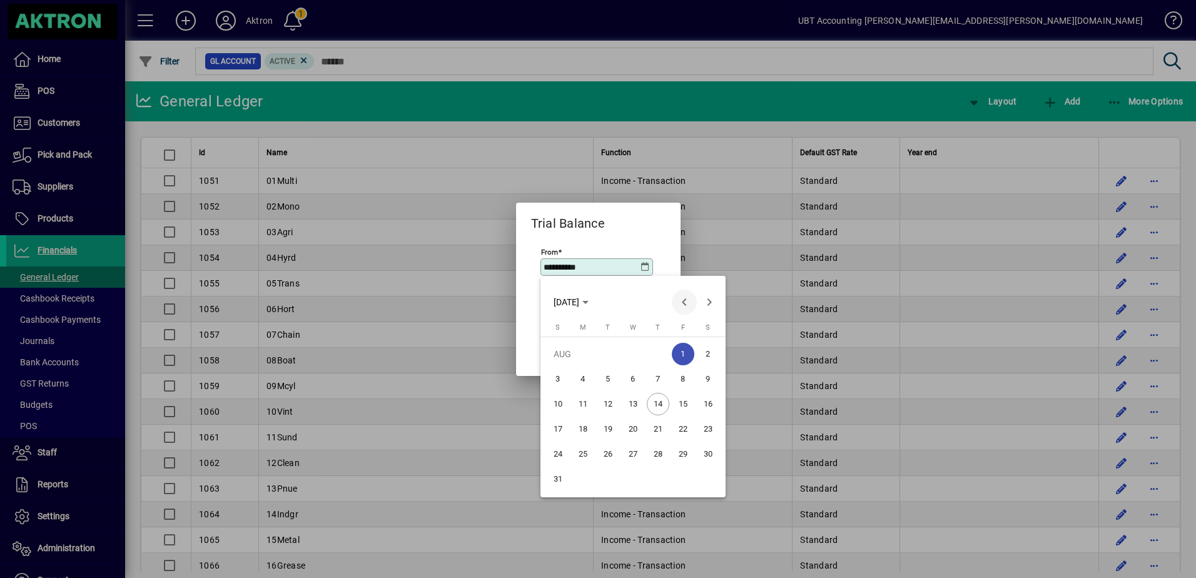
click at [676, 301] on span "Previous month" at bounding box center [684, 302] width 25 height 25
click at [597, 372] on button "1" at bounding box center [607, 379] width 25 height 25
type input "**********"
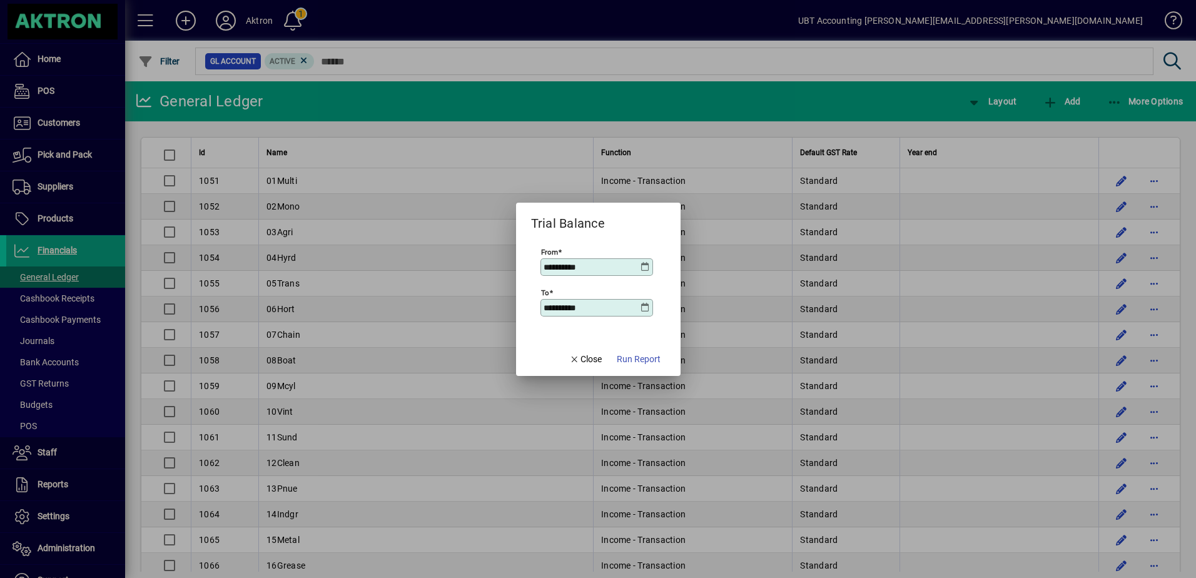
click at [645, 305] on icon at bounding box center [645, 308] width 10 height 10
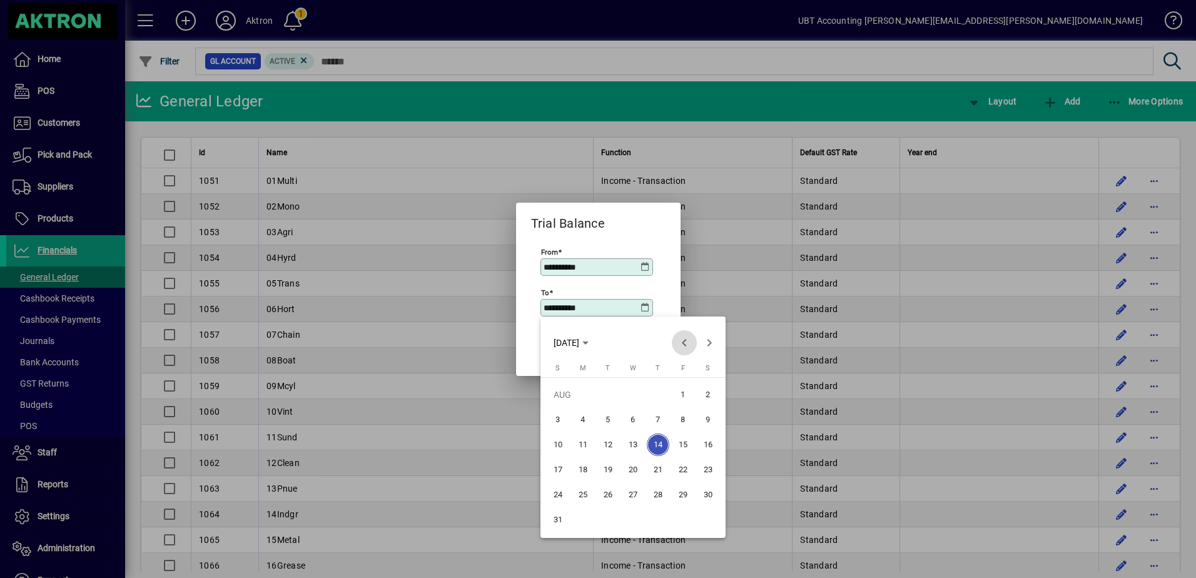
click at [687, 347] on span "Previous month" at bounding box center [684, 342] width 25 height 25
click at [655, 519] on span "31" at bounding box center [658, 519] width 23 height 23
type input "**********"
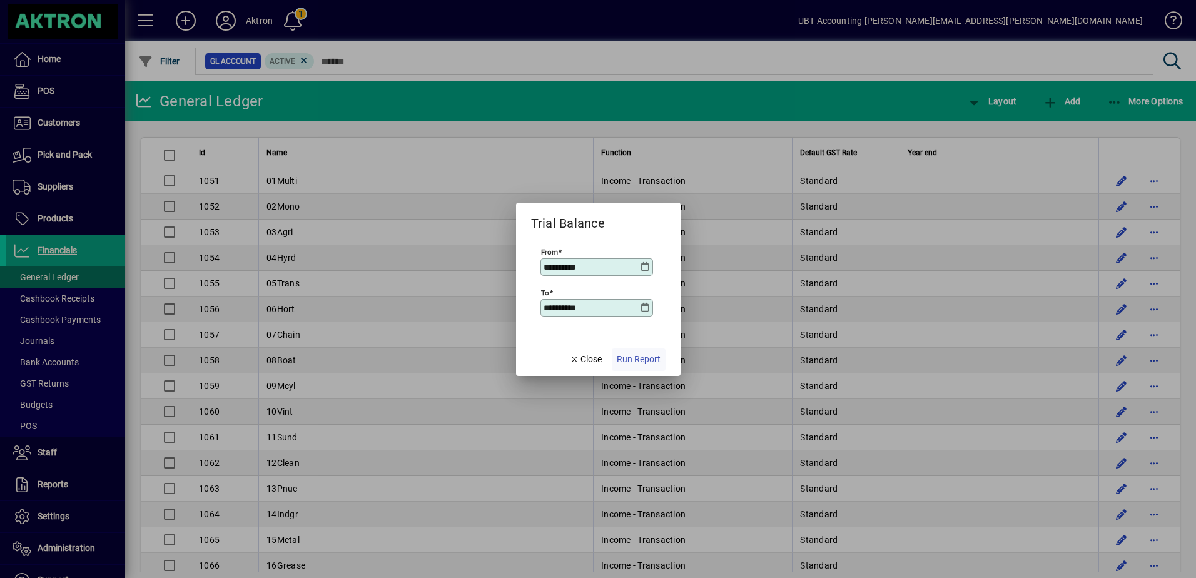
click at [632, 359] on span "Run Report" at bounding box center [639, 359] width 44 height 13
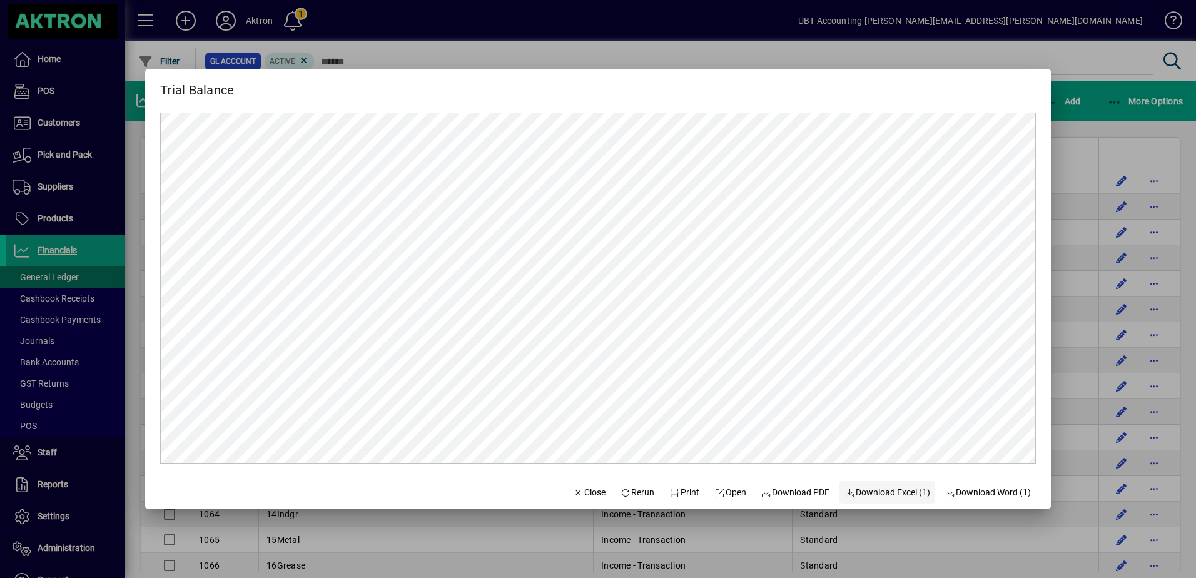
click at [865, 493] on span "Download Excel (1)" at bounding box center [887, 492] width 86 height 13
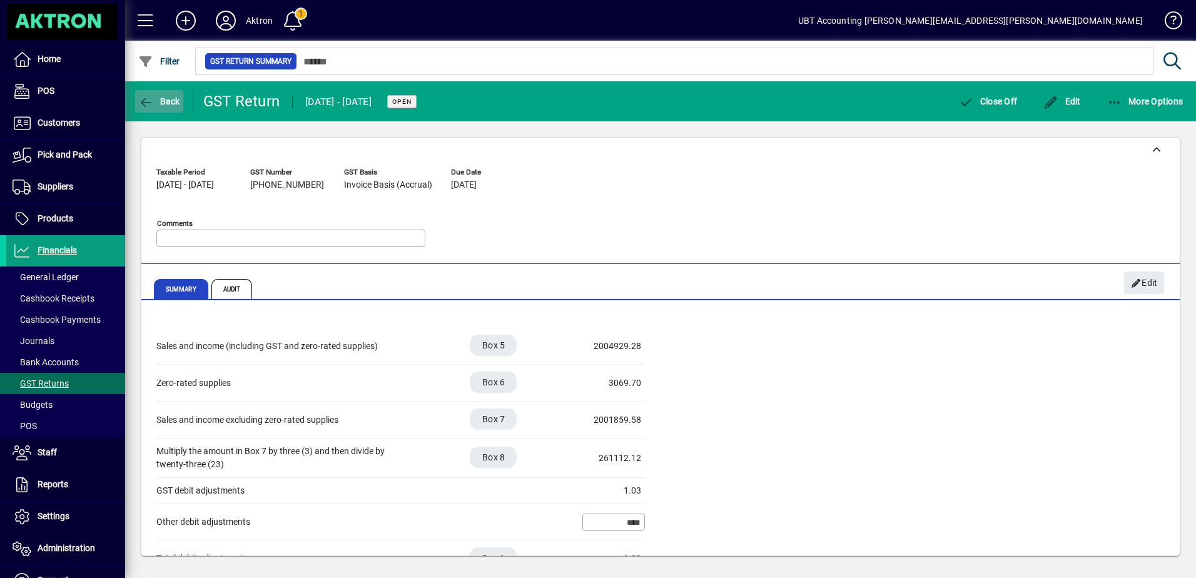
click at [175, 102] on span "Back" at bounding box center [159, 101] width 42 height 10
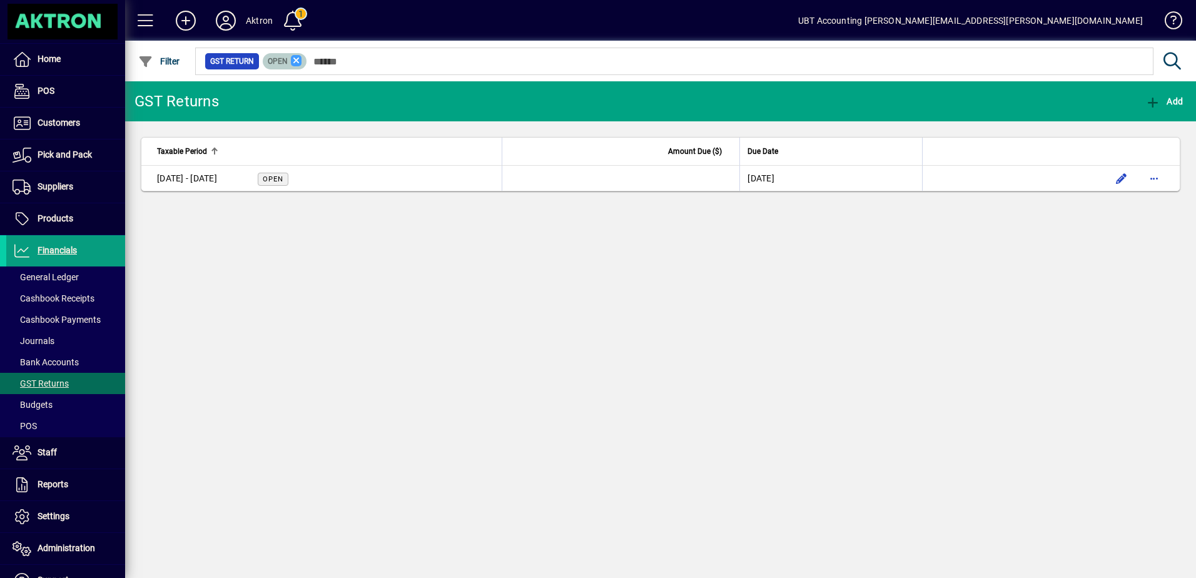
click at [295, 60] on icon at bounding box center [296, 60] width 11 height 11
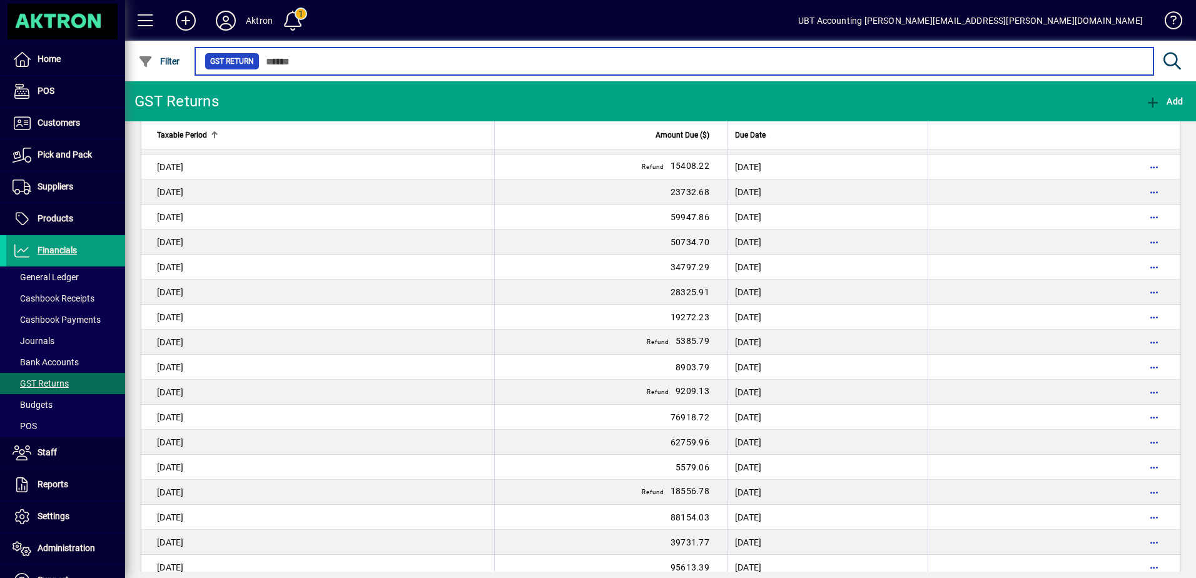
scroll to position [1762, 0]
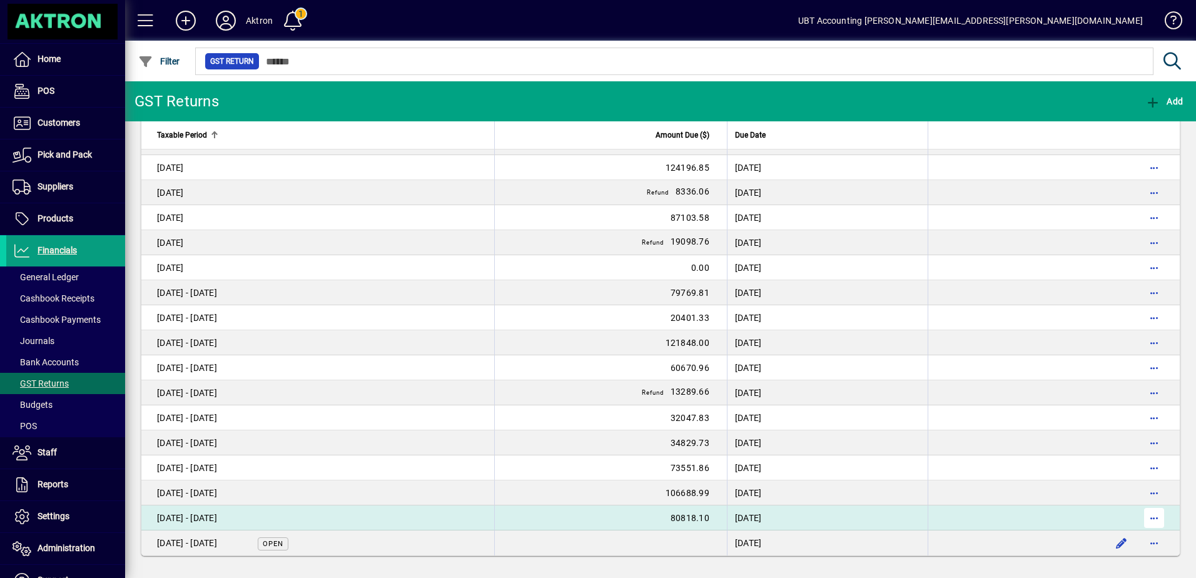
click at [1139, 512] on span "button" at bounding box center [1154, 518] width 30 height 30
click at [649, 512] on div at bounding box center [598, 289] width 1196 height 578
click at [642, 515] on td "80818.10" at bounding box center [610, 517] width 233 height 25
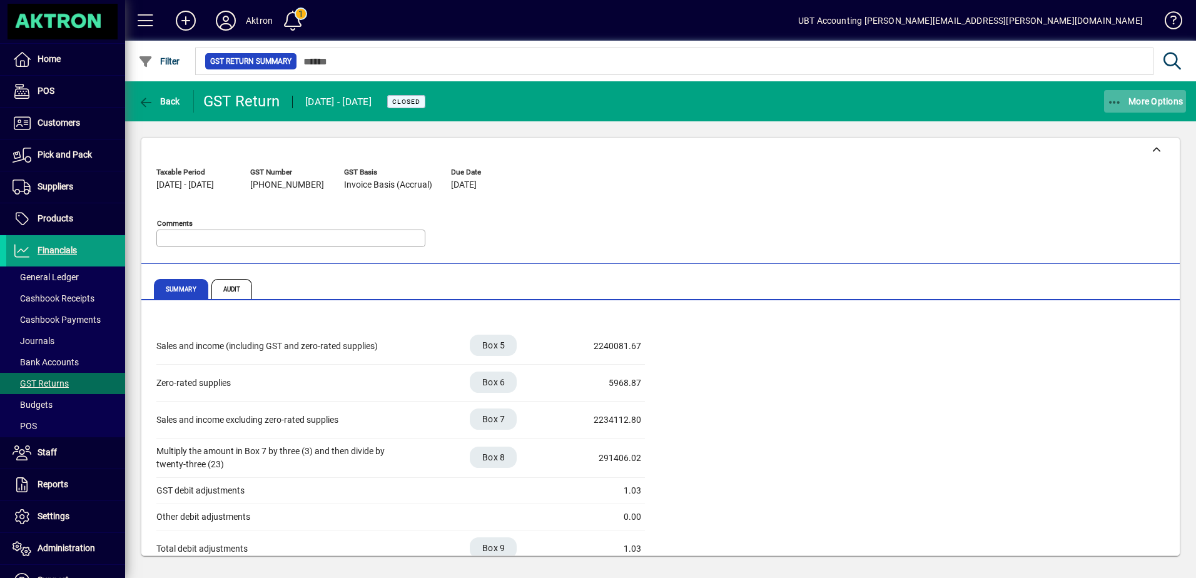
click at [1129, 98] on span "More Options" at bounding box center [1145, 101] width 76 height 10
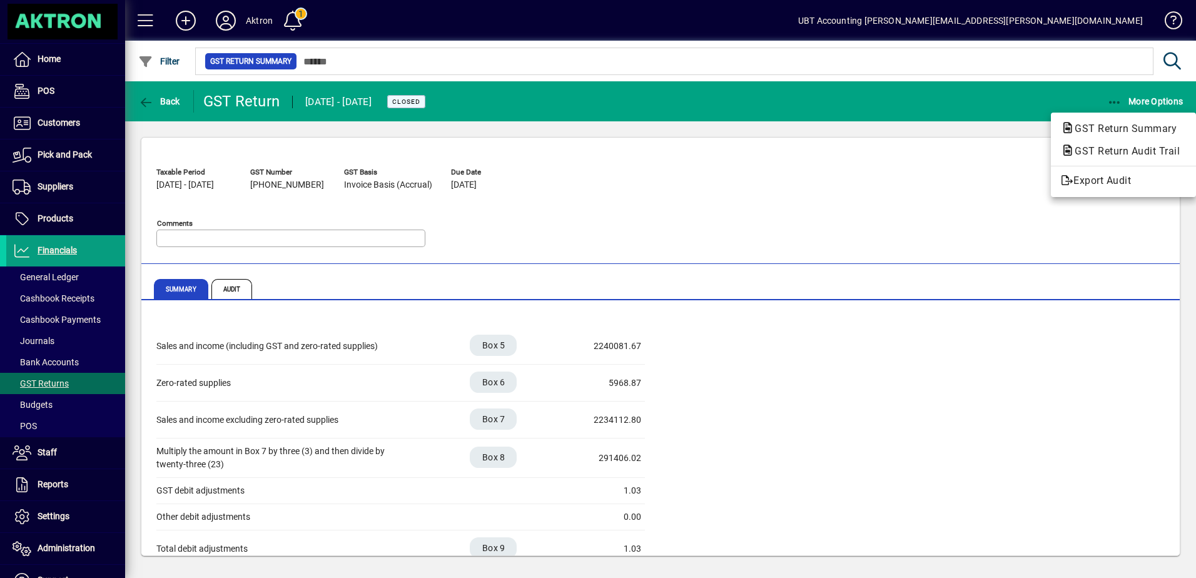
click at [883, 143] on div at bounding box center [598, 289] width 1196 height 578
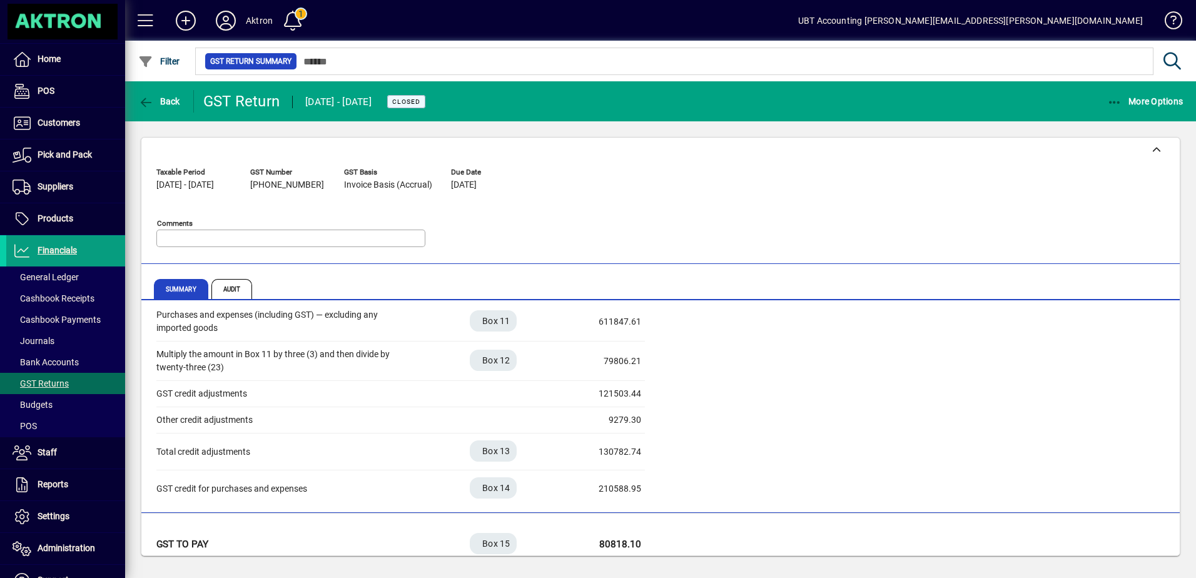
scroll to position [347, 0]
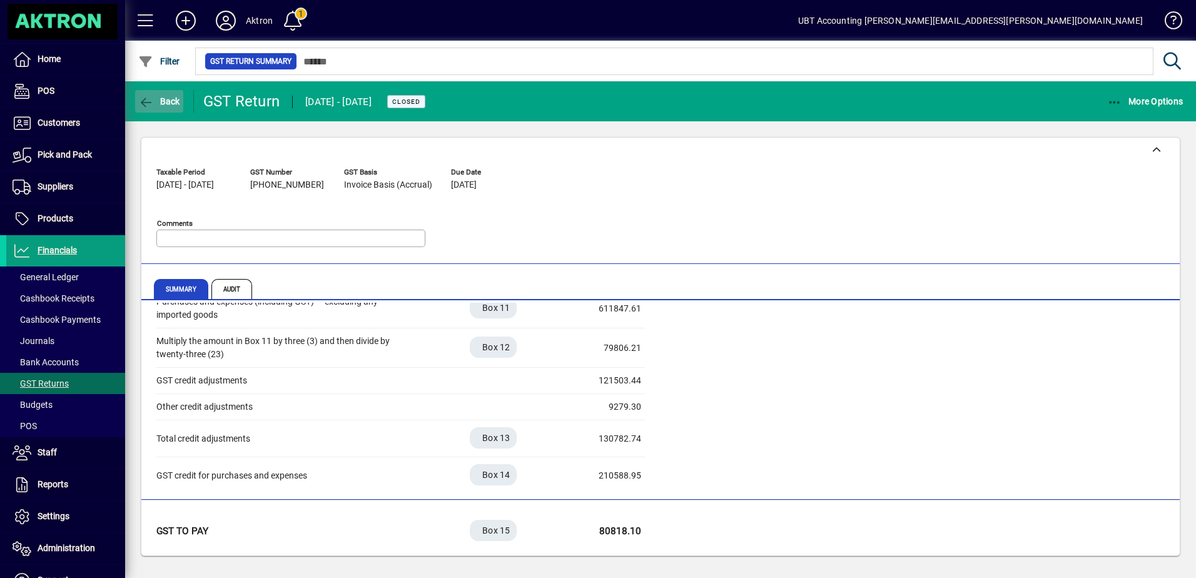
click at [145, 101] on icon "button" at bounding box center [146, 102] width 16 height 13
